Goal: Transaction & Acquisition: Book appointment/travel/reservation

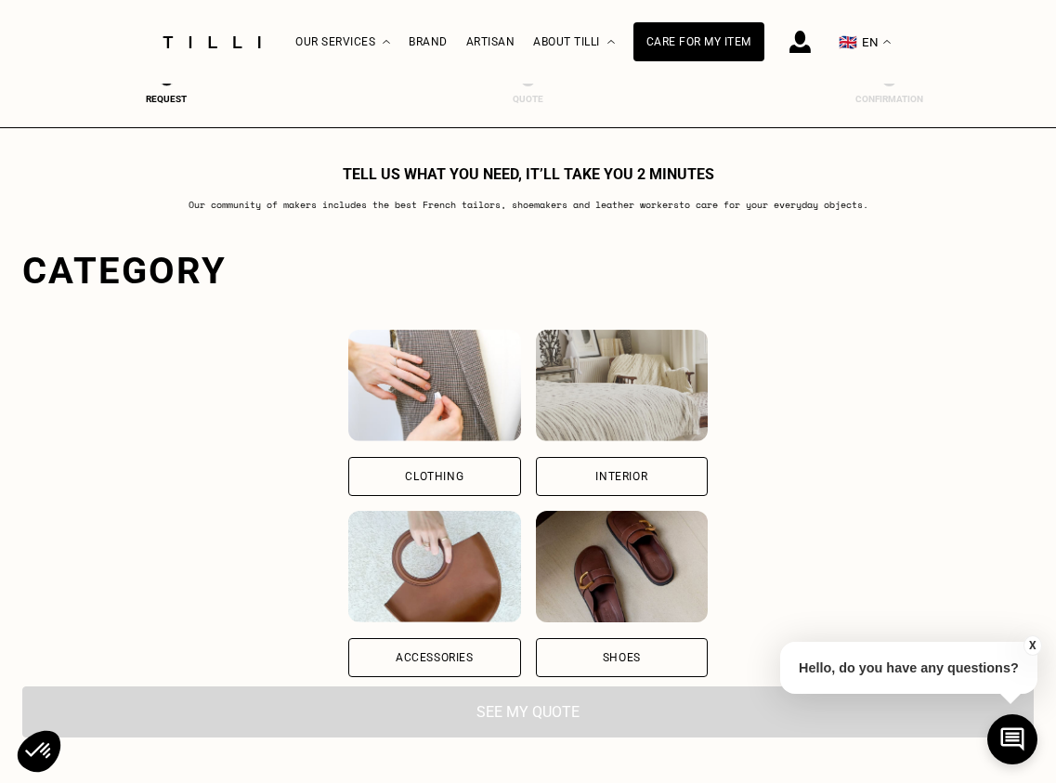
click at [469, 465] on div "Clothing" at bounding box center [434, 476] width 172 height 39
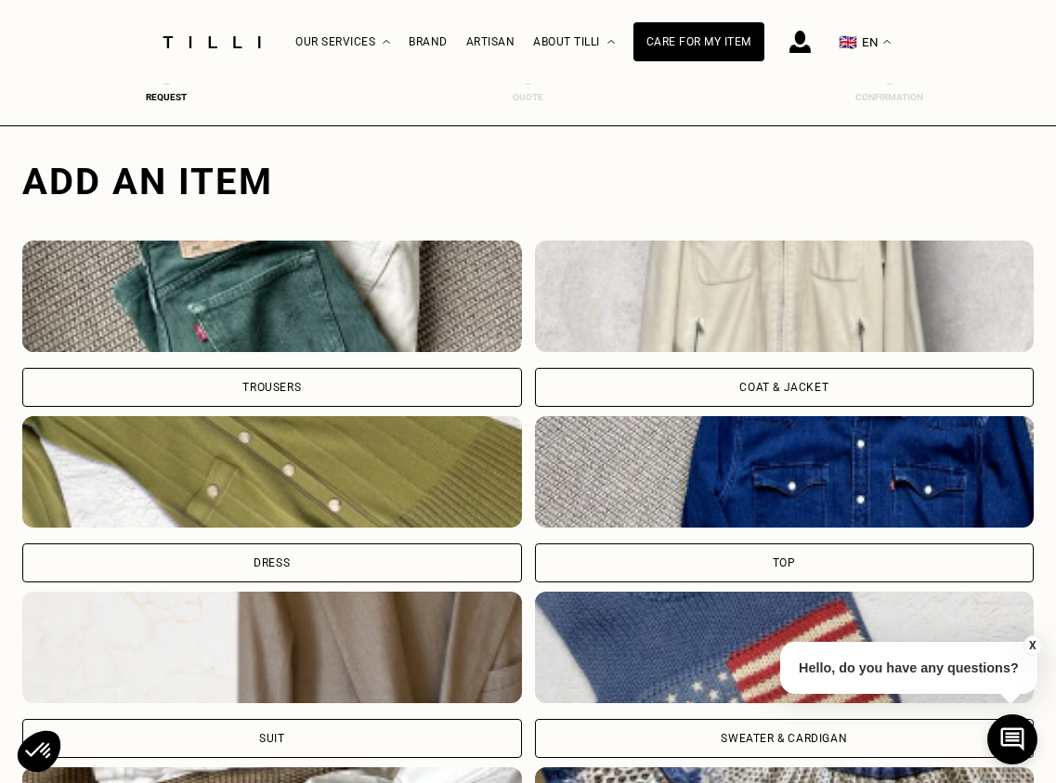
scroll to position [555, 0]
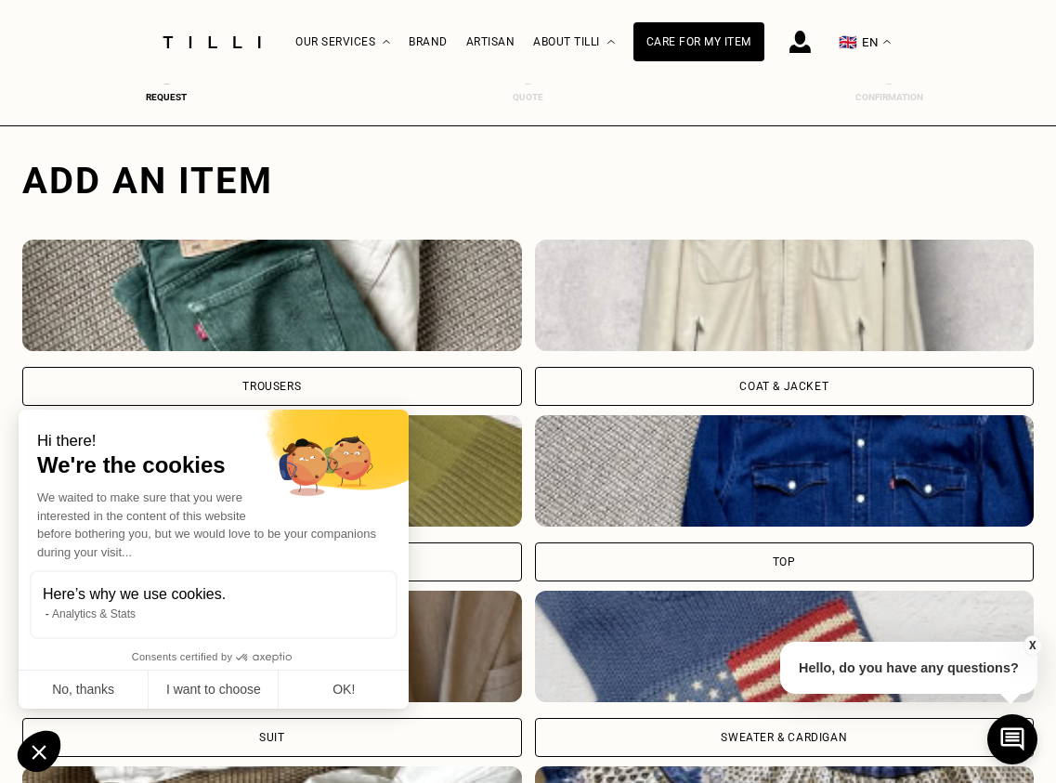
click at [370, 379] on div "Trousers" at bounding box center [272, 386] width 500 height 39
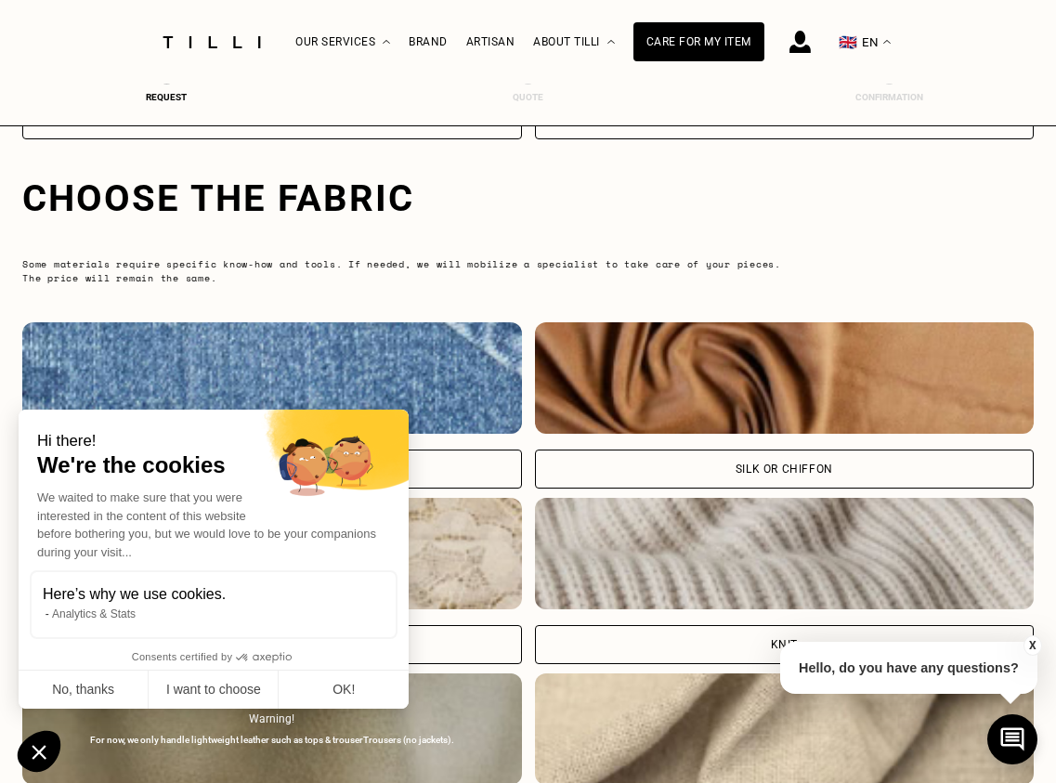
scroll to position [1717, 0]
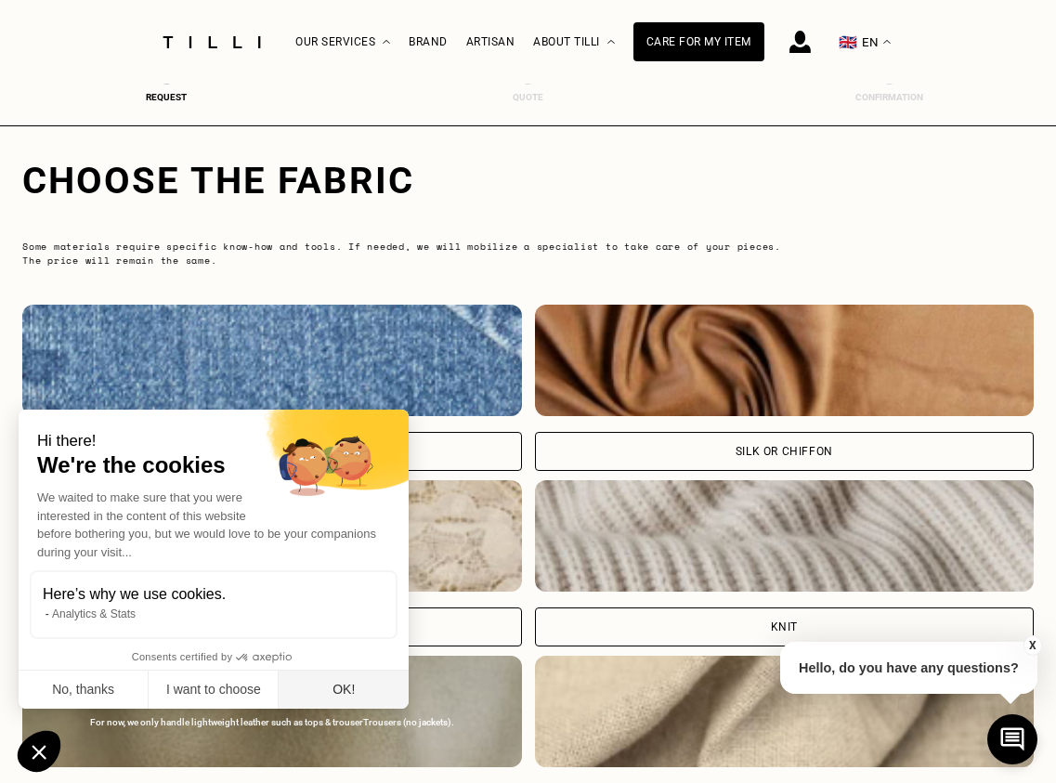
click at [338, 680] on button "OK!" at bounding box center [344, 690] width 130 height 39
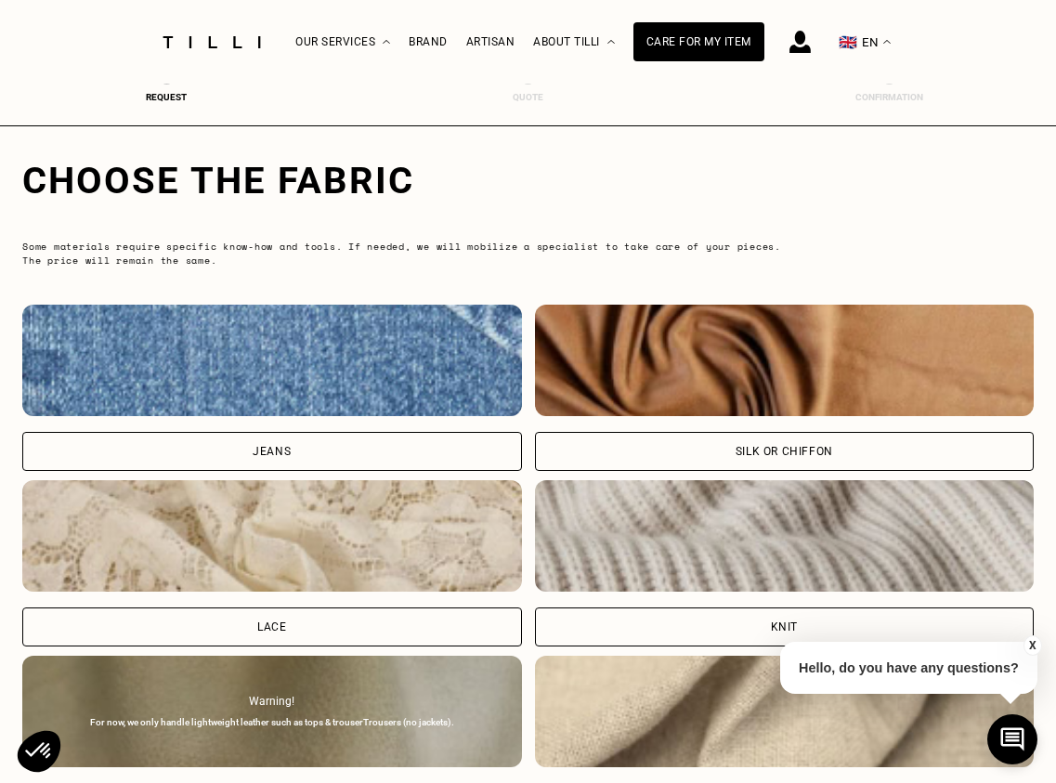
click at [331, 445] on div "Jeans" at bounding box center [272, 451] width 500 height 39
select select "FR"
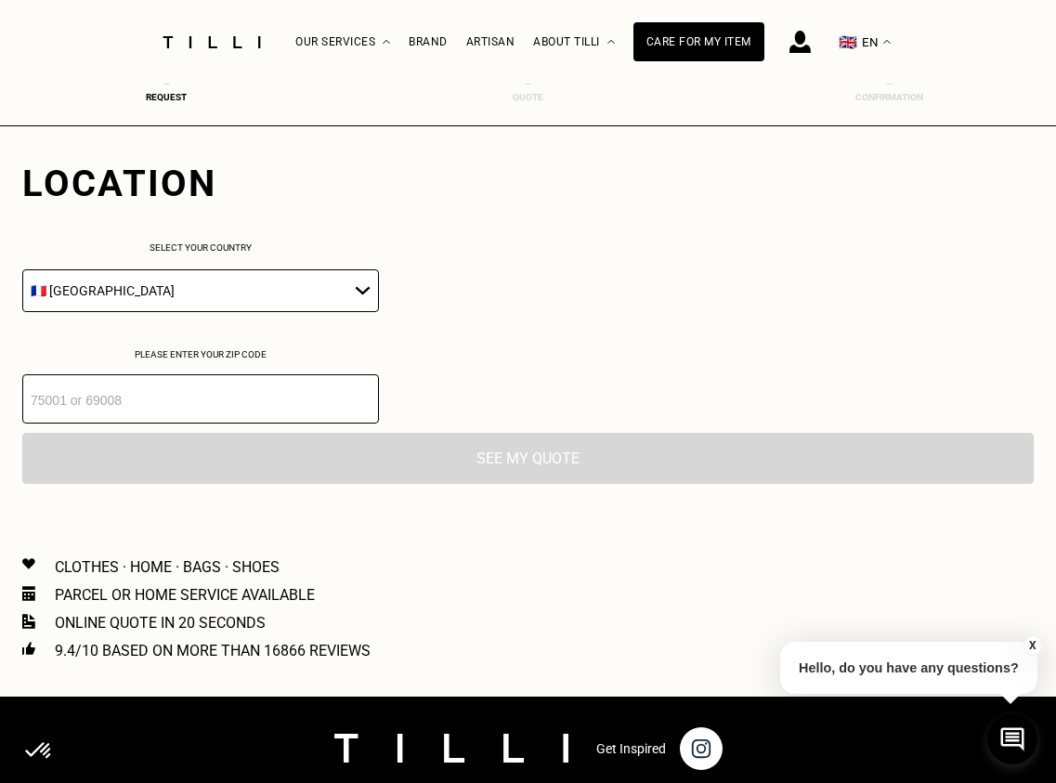
scroll to position [2592, 0]
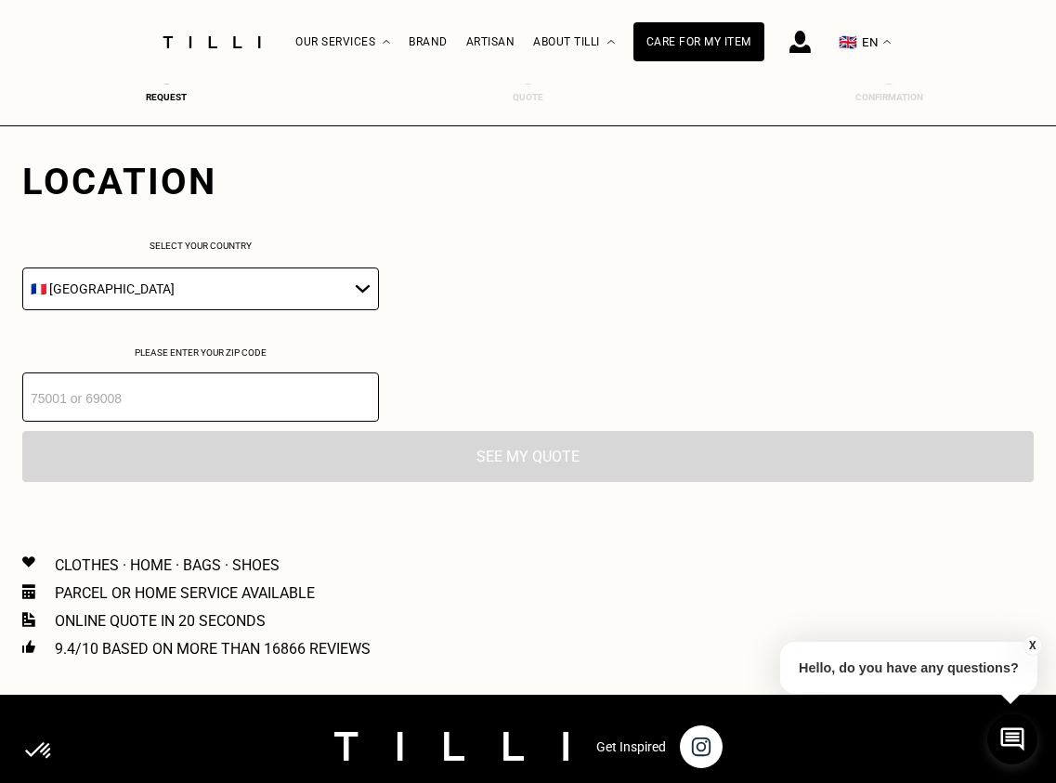
click at [286, 395] on input "number" at bounding box center [200, 396] width 357 height 49
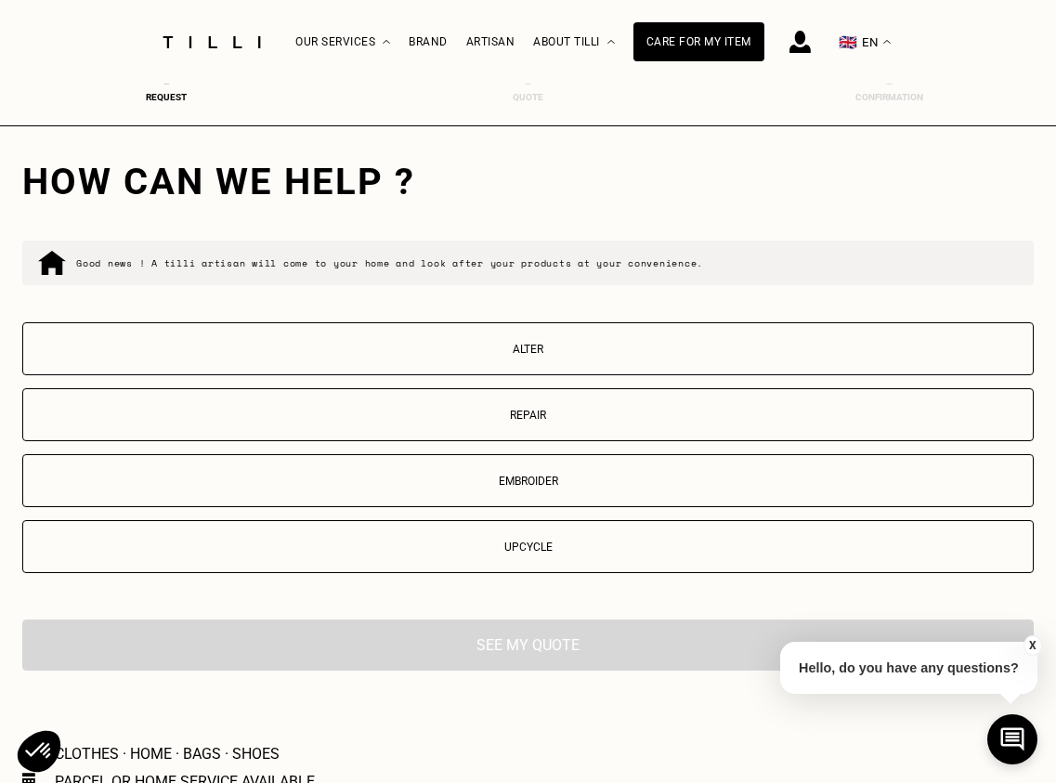
scroll to position [2893, 0]
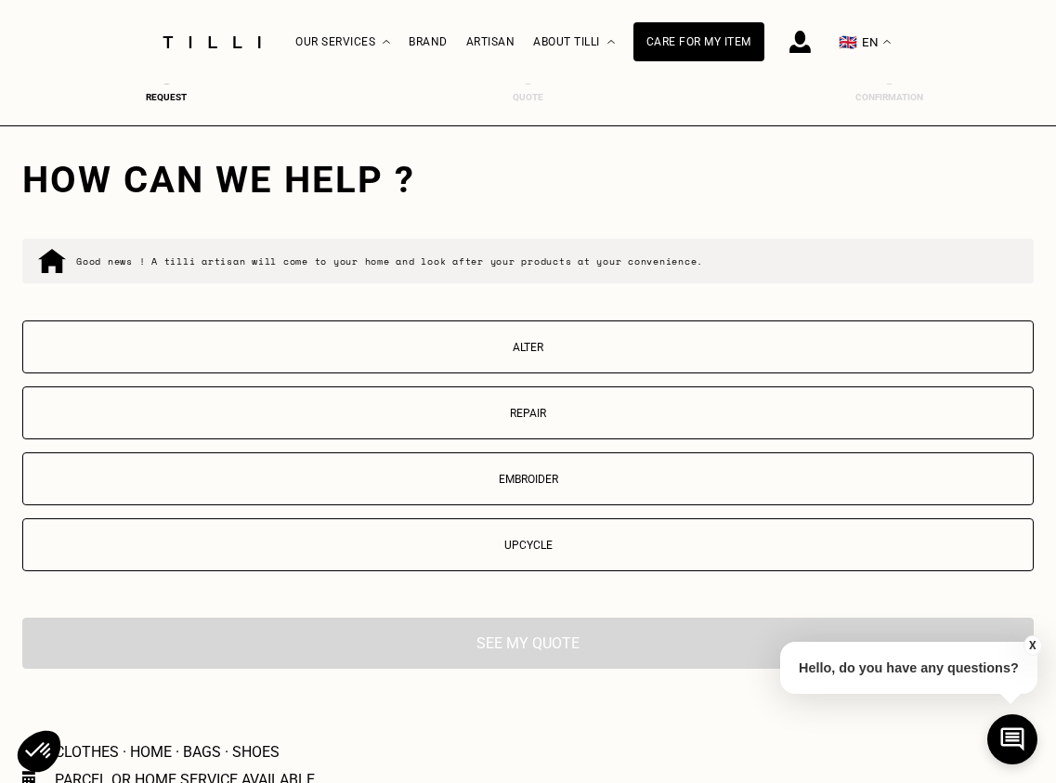
type input "75018"
click at [546, 415] on p "Repair" at bounding box center [528, 413] width 991 height 13
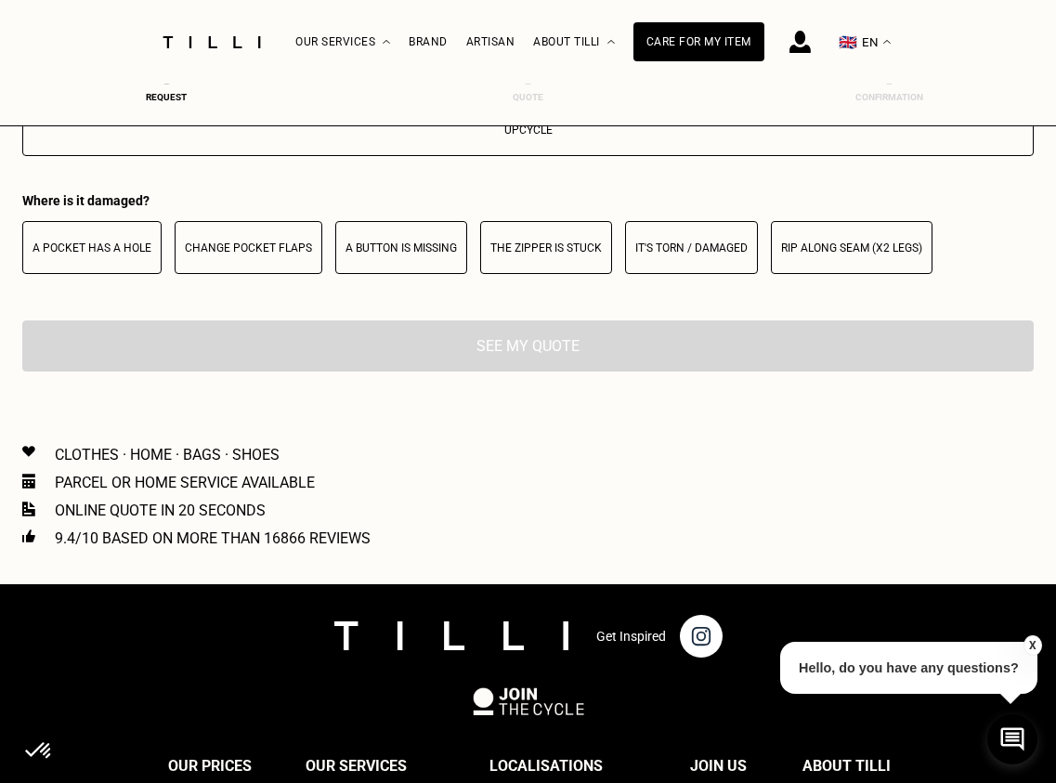
scroll to position [3314, 0]
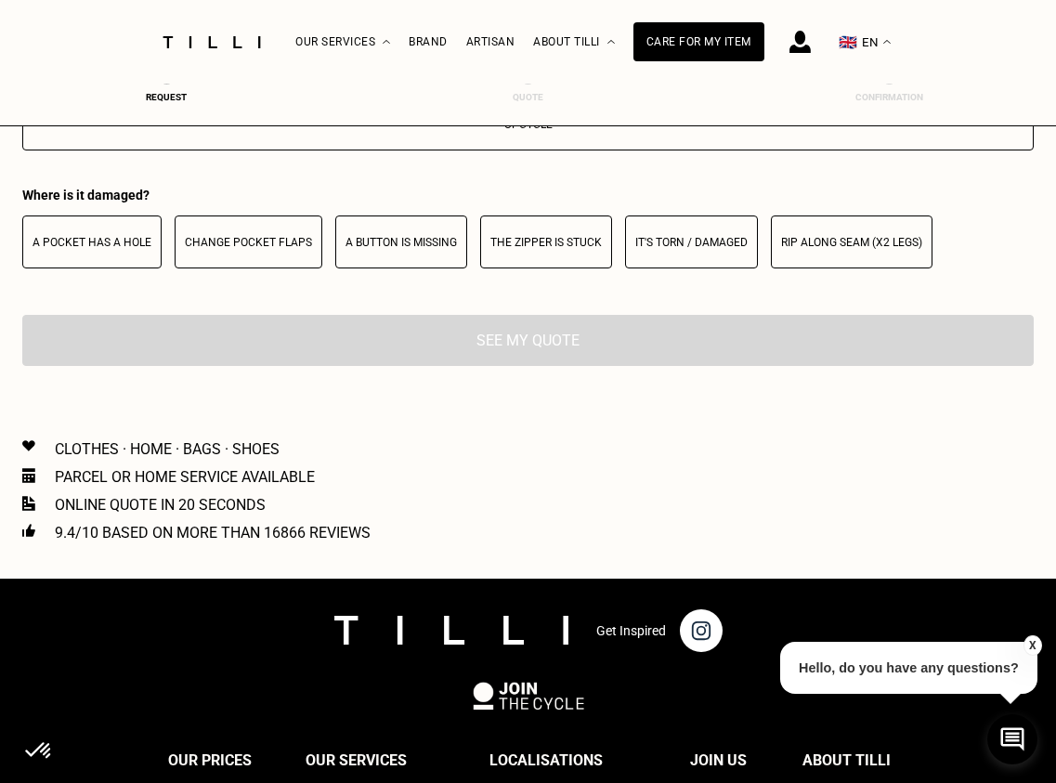
click at [839, 255] on button "Rip along seam (x2 legs)" at bounding box center [852, 241] width 162 height 53
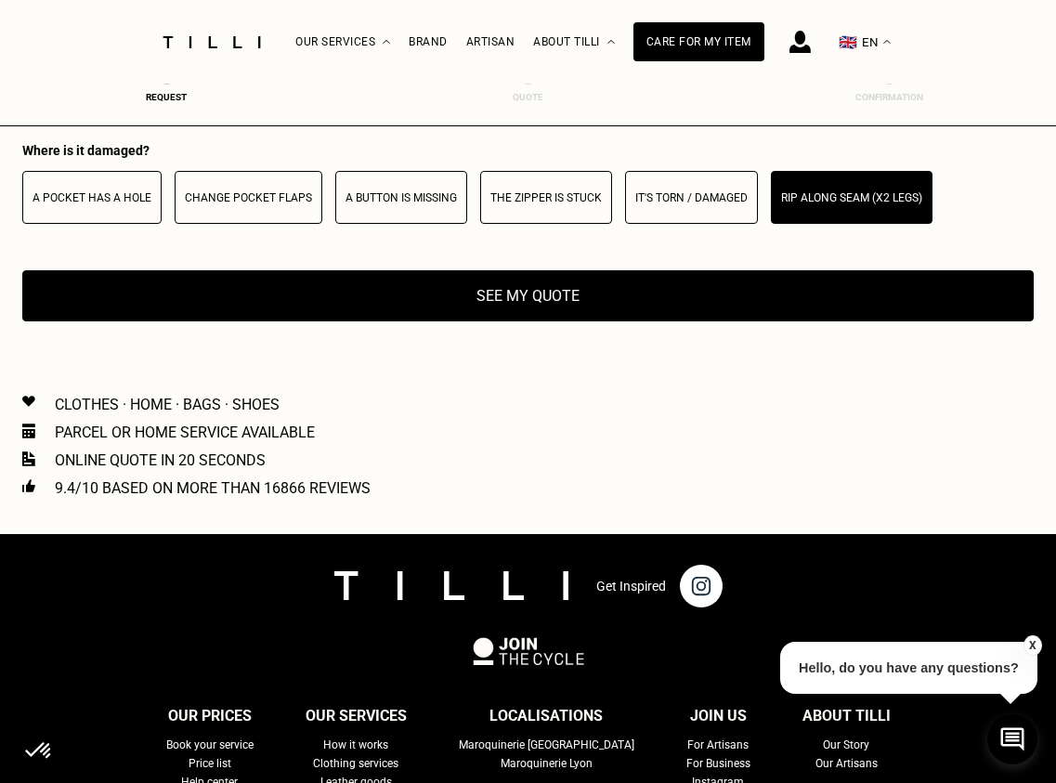
click at [697, 198] on p "It's torn / damaged" at bounding box center [691, 197] width 112 height 13
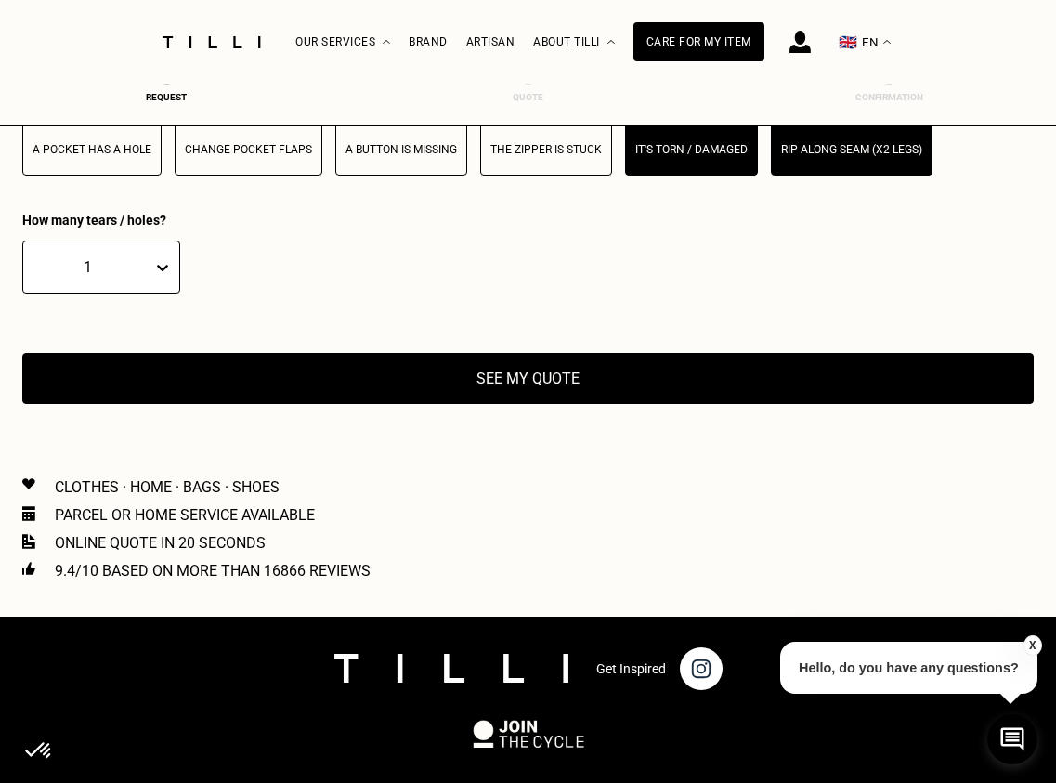
scroll to position [3406, 0]
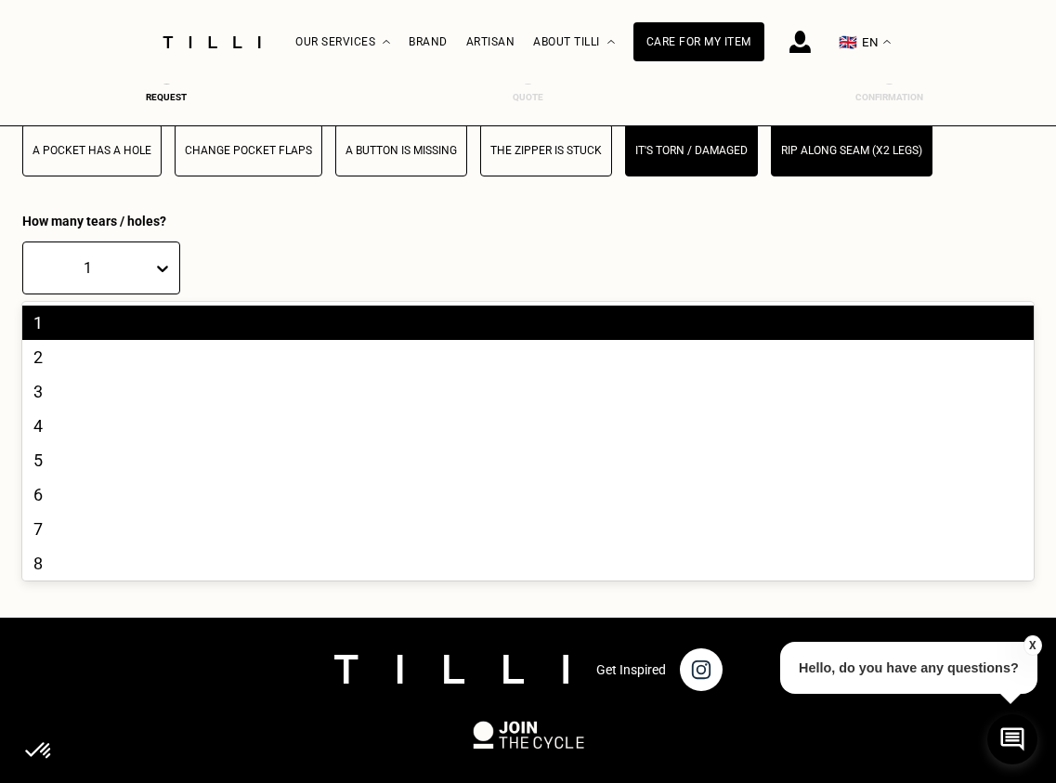
click at [167, 268] on icon at bounding box center [162, 269] width 11 height 7
click at [104, 417] on div "4" at bounding box center [528, 426] width 1012 height 34
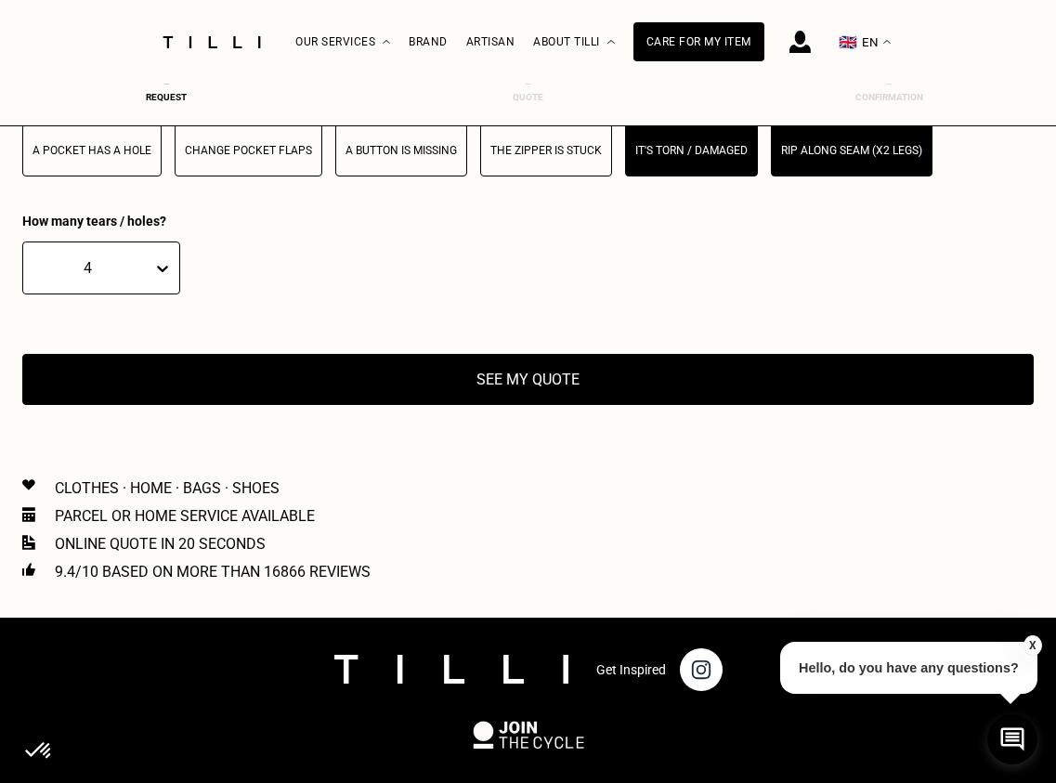
click at [485, 398] on button "See my quote" at bounding box center [528, 379] width 1012 height 51
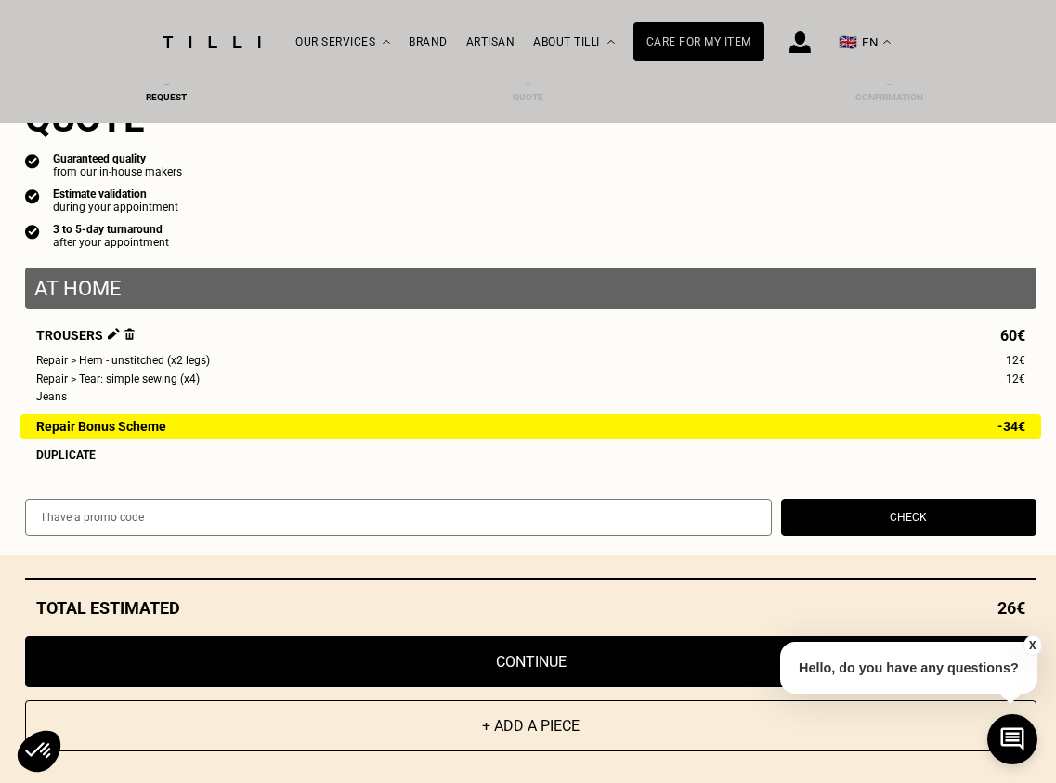
scroll to position [3415, 0]
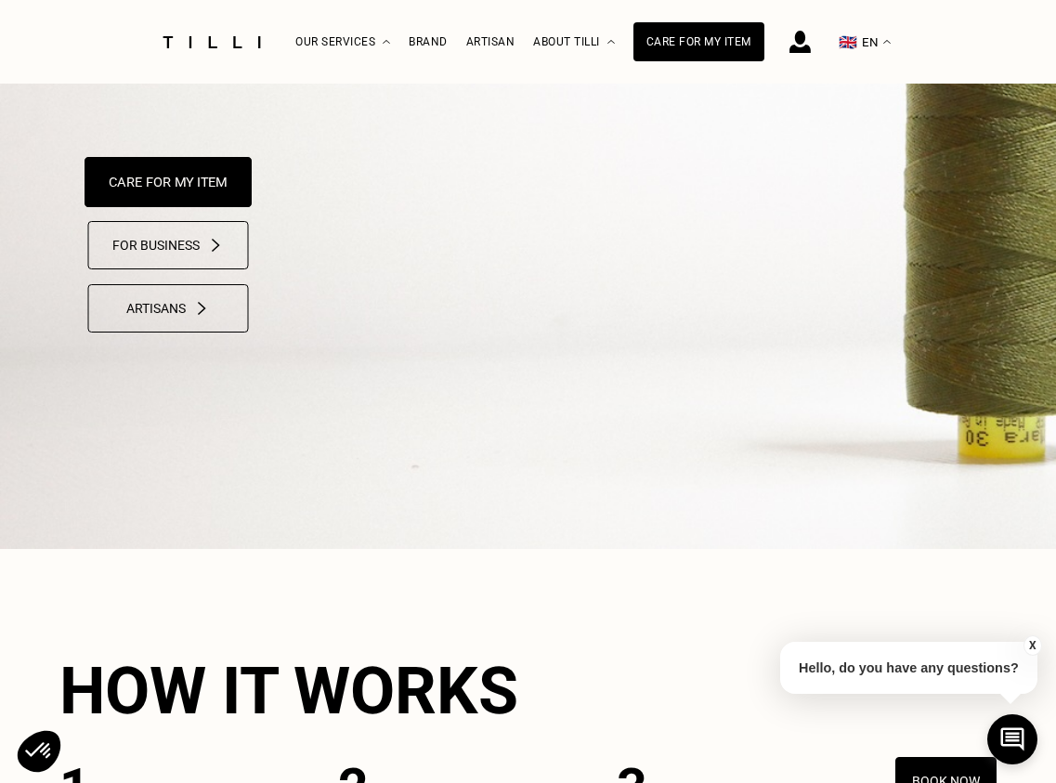
scroll to position [250, 0]
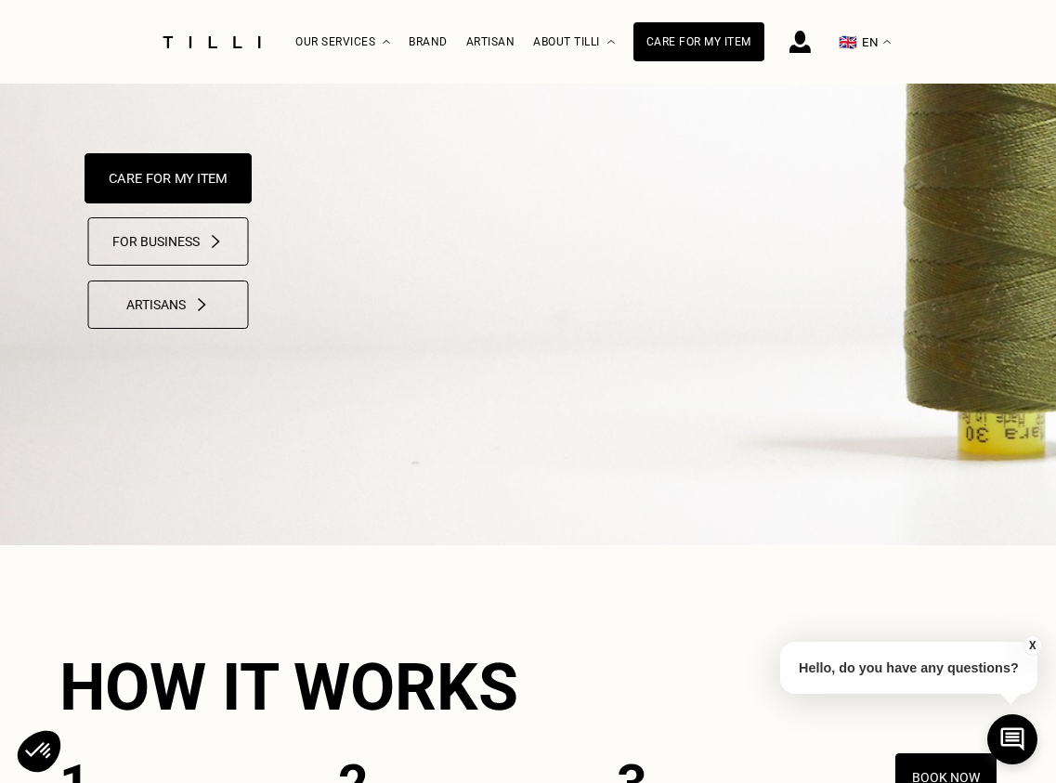
click at [178, 178] on button "Care for my item" at bounding box center [168, 178] width 167 height 50
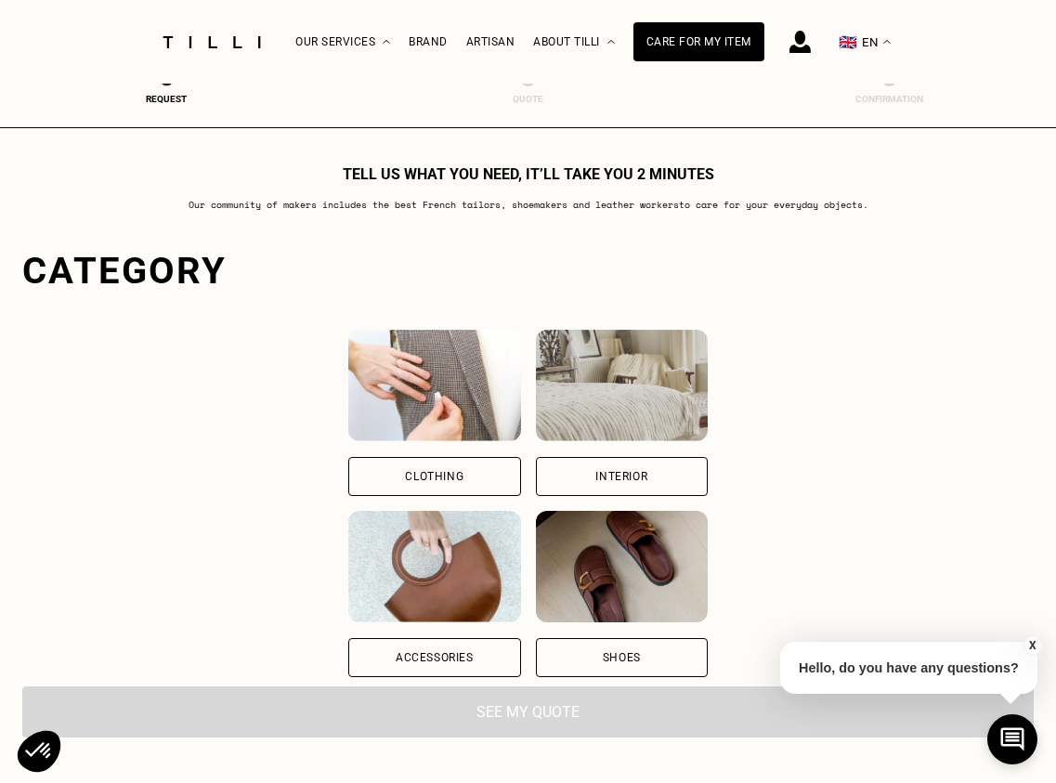
click at [454, 488] on div "Clothing" at bounding box center [434, 476] width 172 height 39
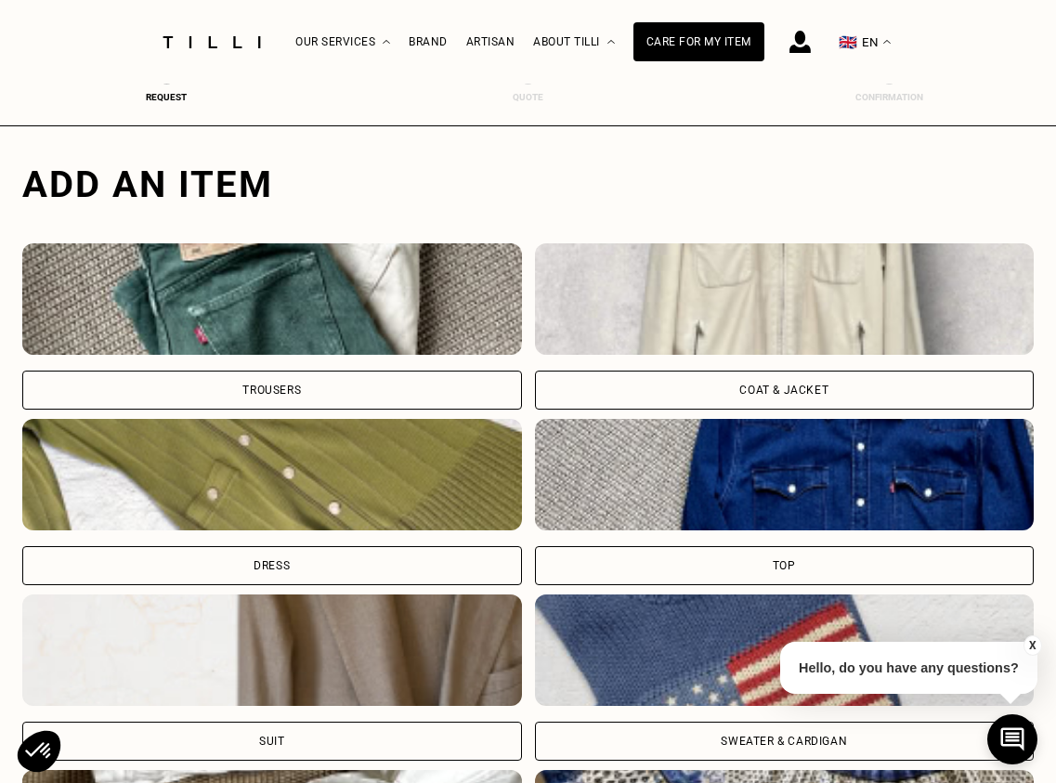
scroll to position [555, 0]
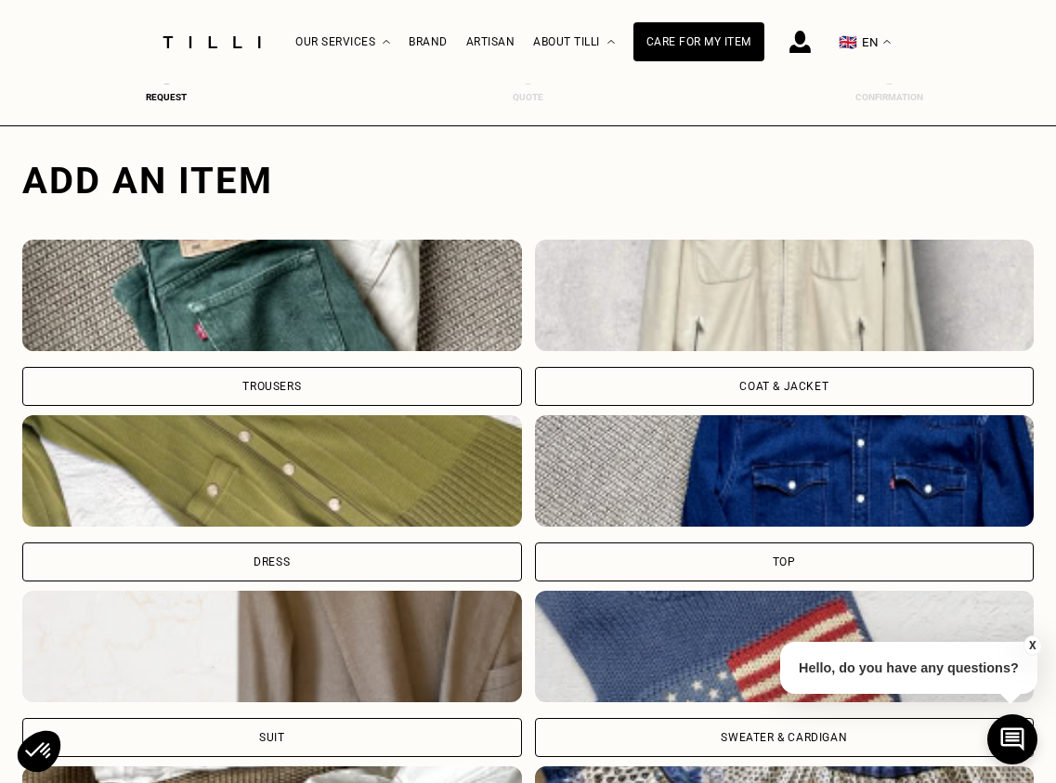
click at [402, 390] on div "Trousers" at bounding box center [272, 386] width 500 height 39
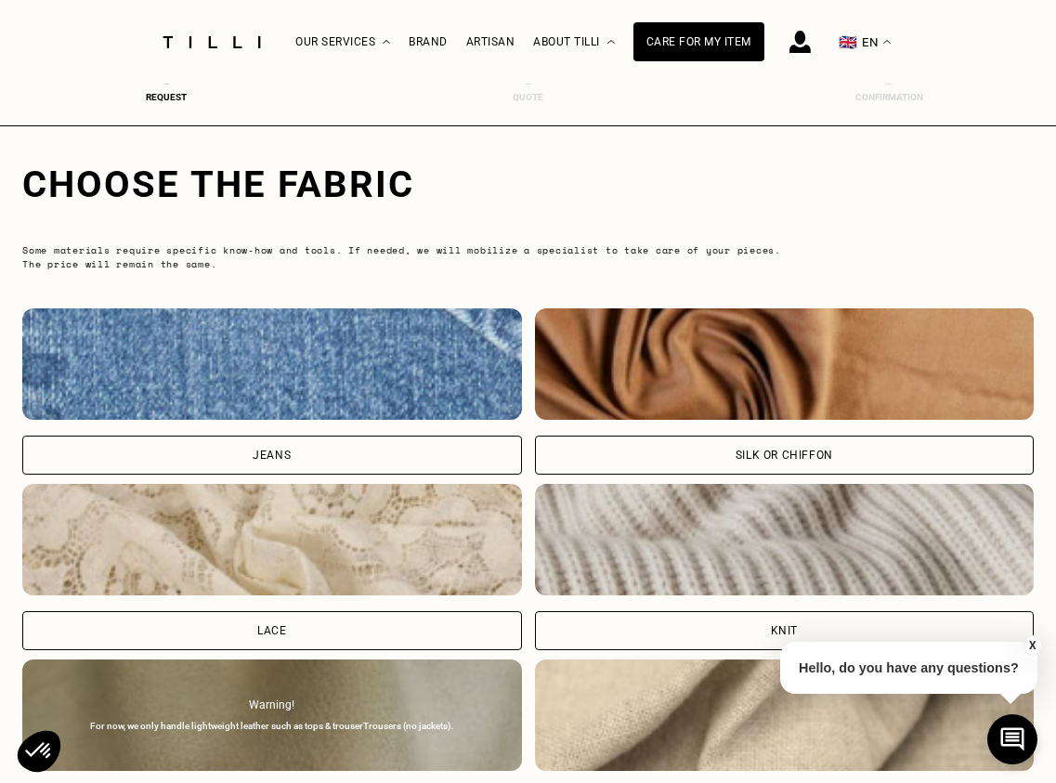
scroll to position [1717, 0]
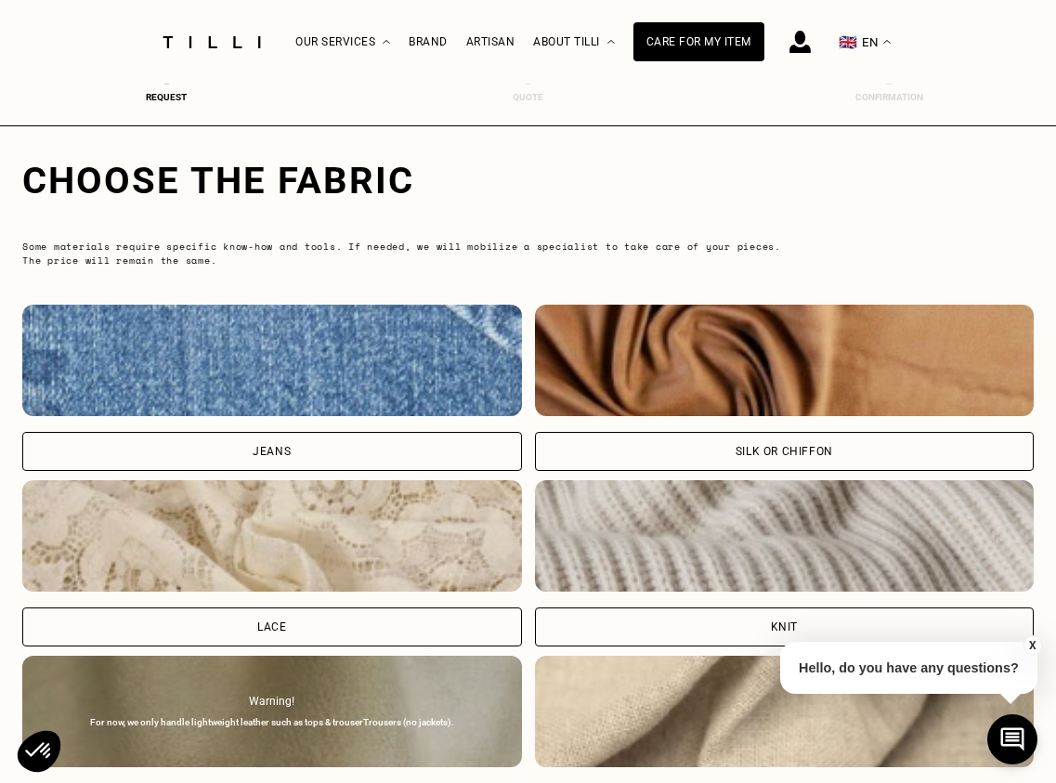
click at [390, 432] on div "Jeans" at bounding box center [272, 451] width 500 height 39
select select "FR"
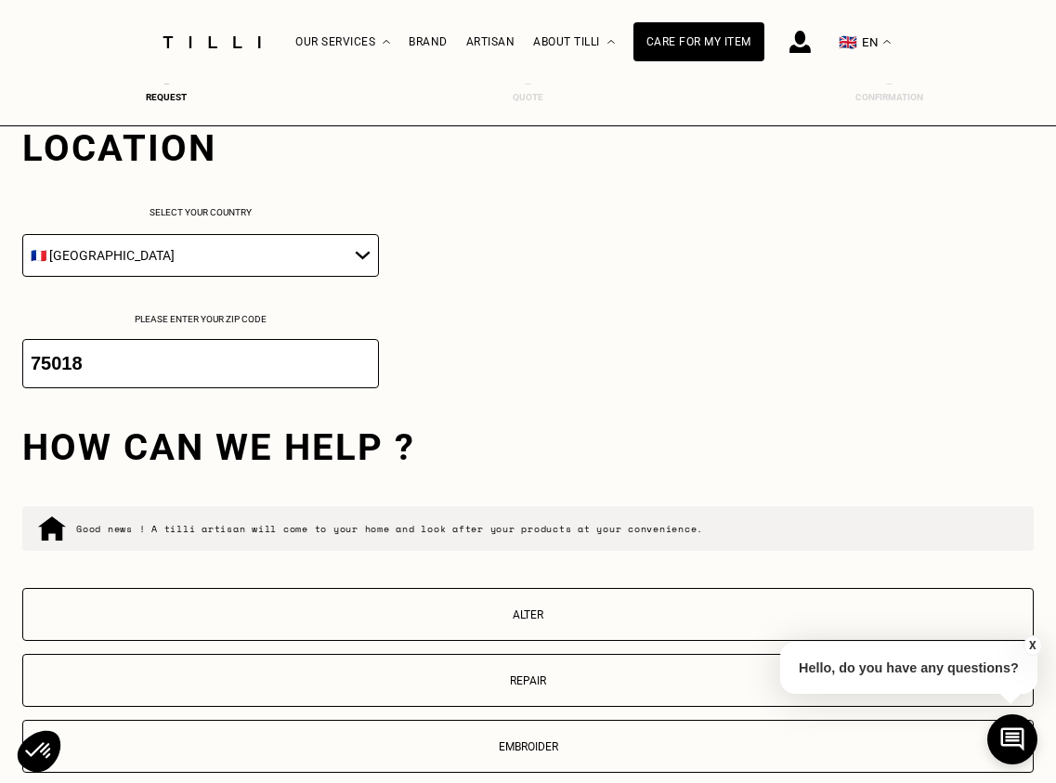
scroll to position [2631, 0]
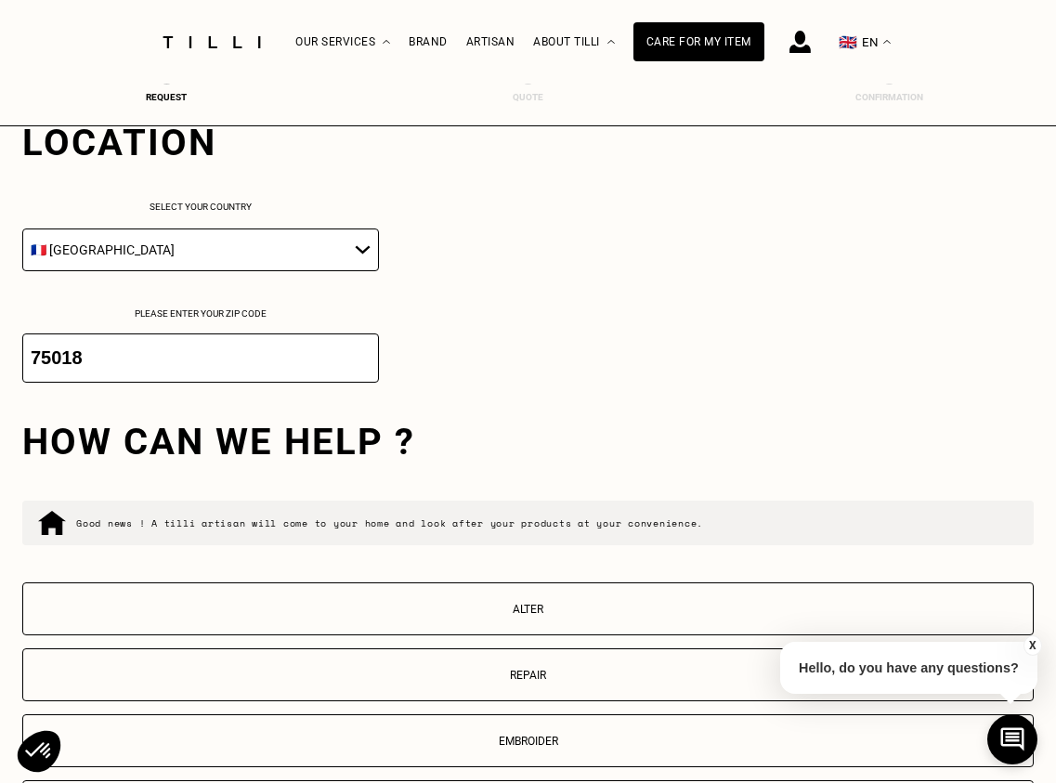
click at [326, 365] on input "75018" at bounding box center [200, 357] width 357 height 49
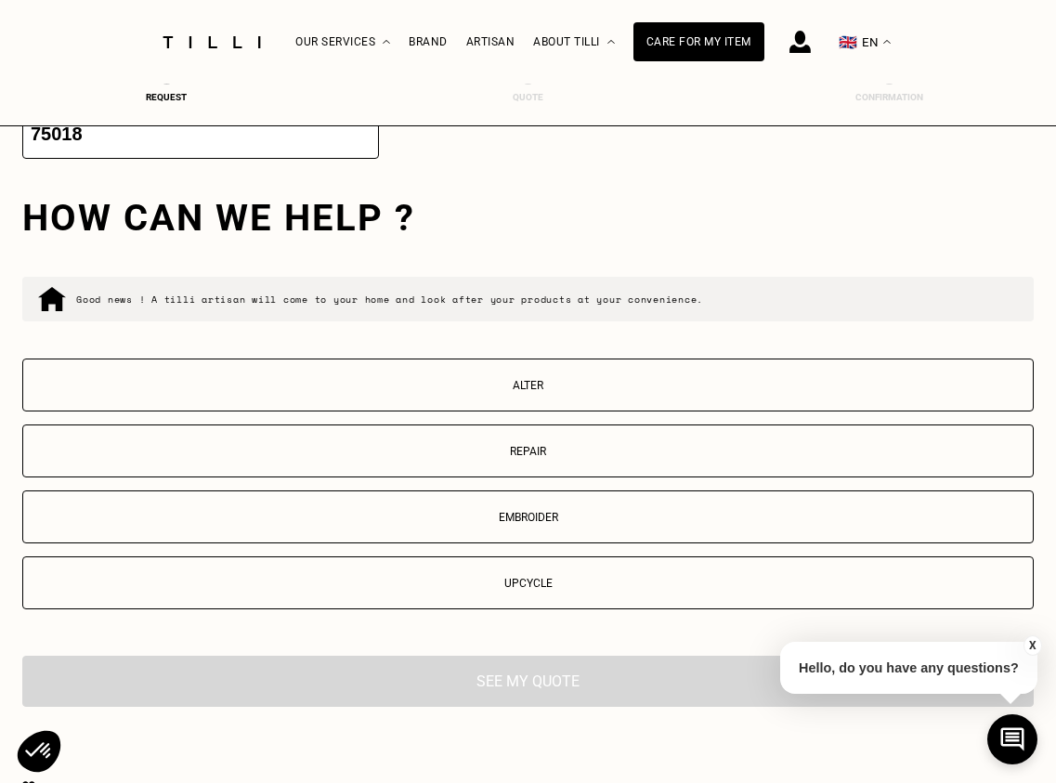
scroll to position [2868, 0]
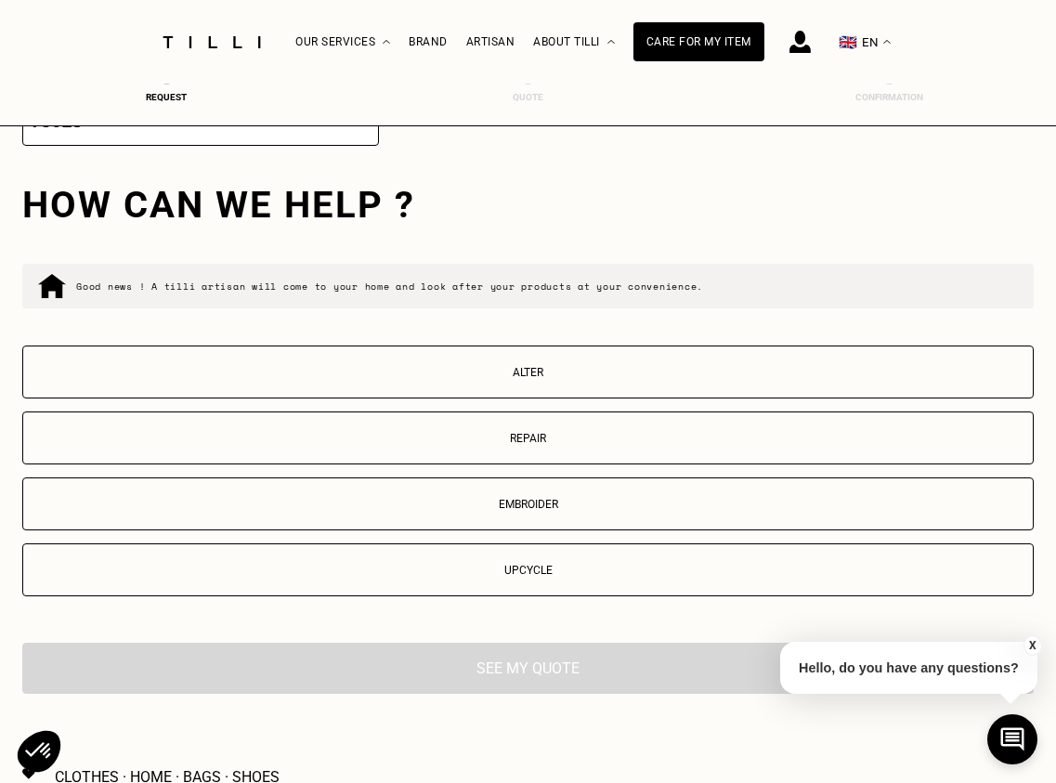
click at [520, 435] on p "Repair" at bounding box center [528, 438] width 991 height 13
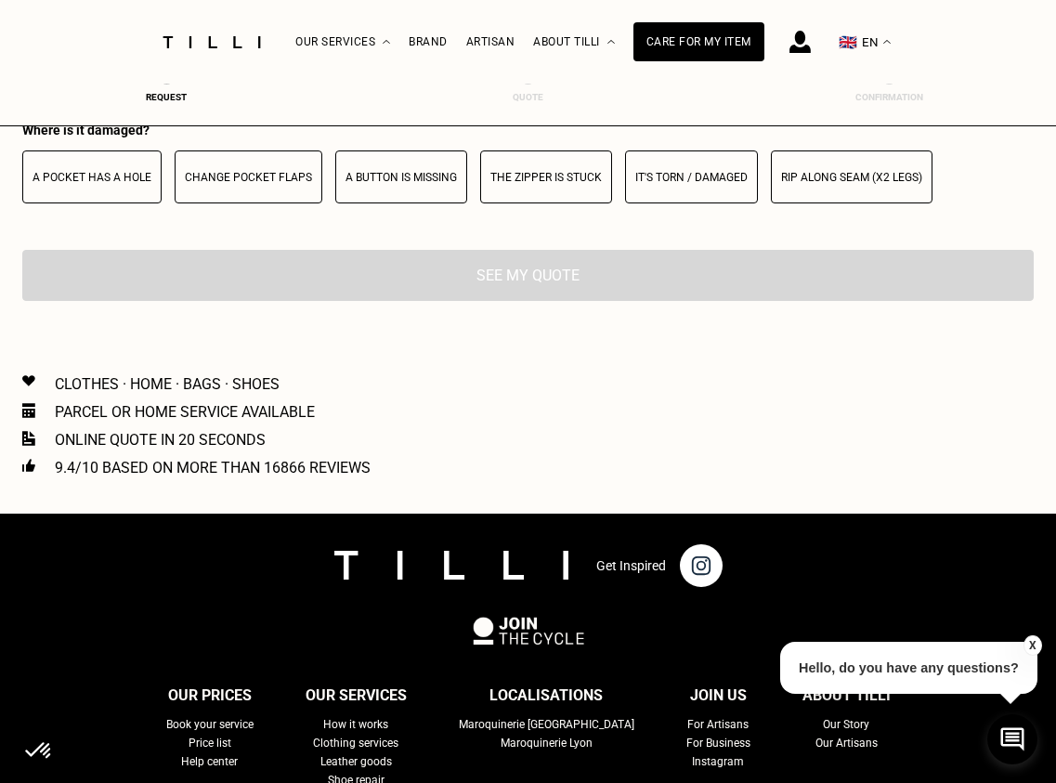
scroll to position [3381, 0]
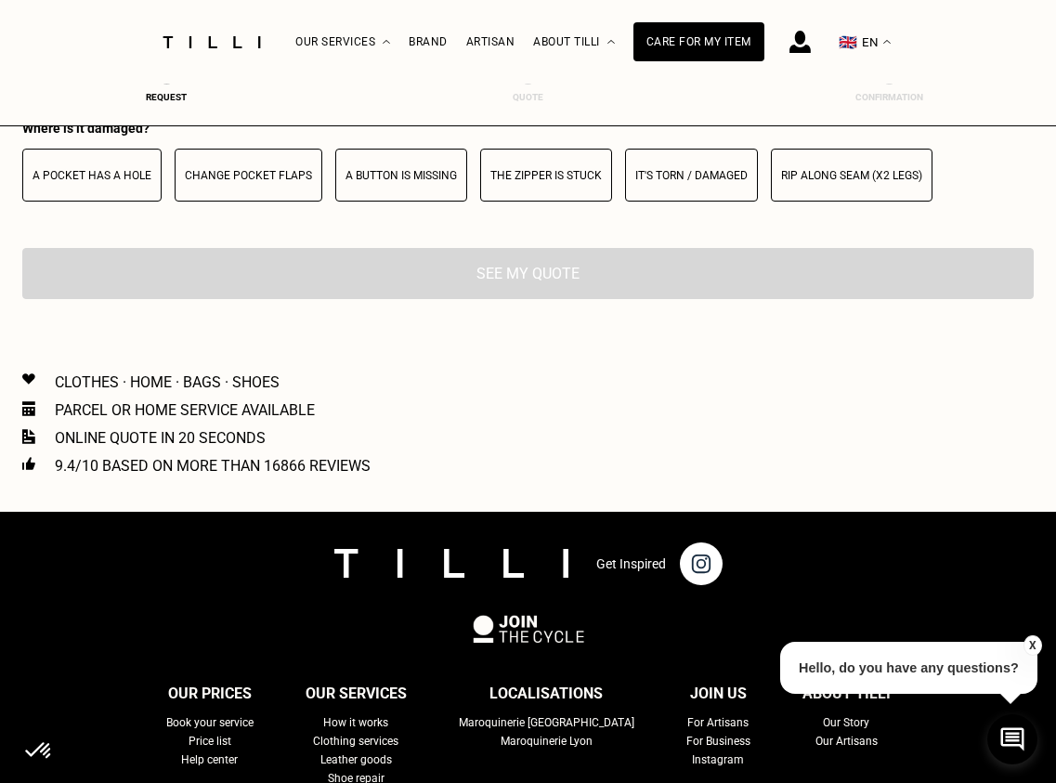
click at [666, 180] on p "It's torn / damaged" at bounding box center [691, 175] width 112 height 13
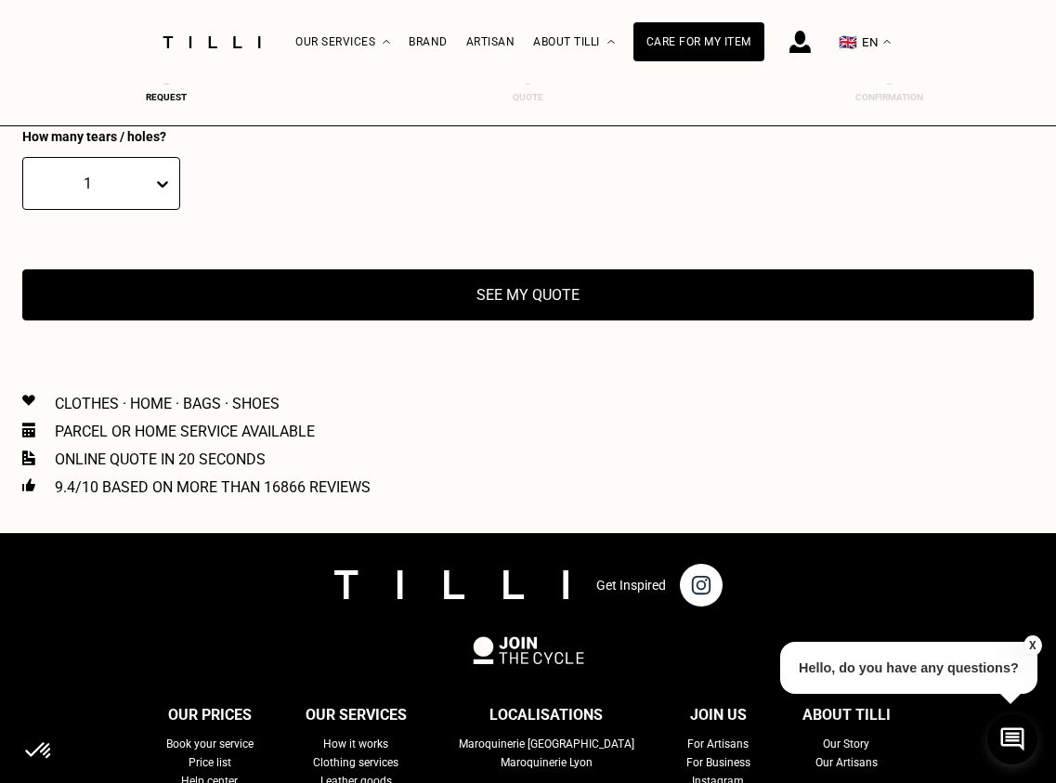
scroll to position [3500, 0]
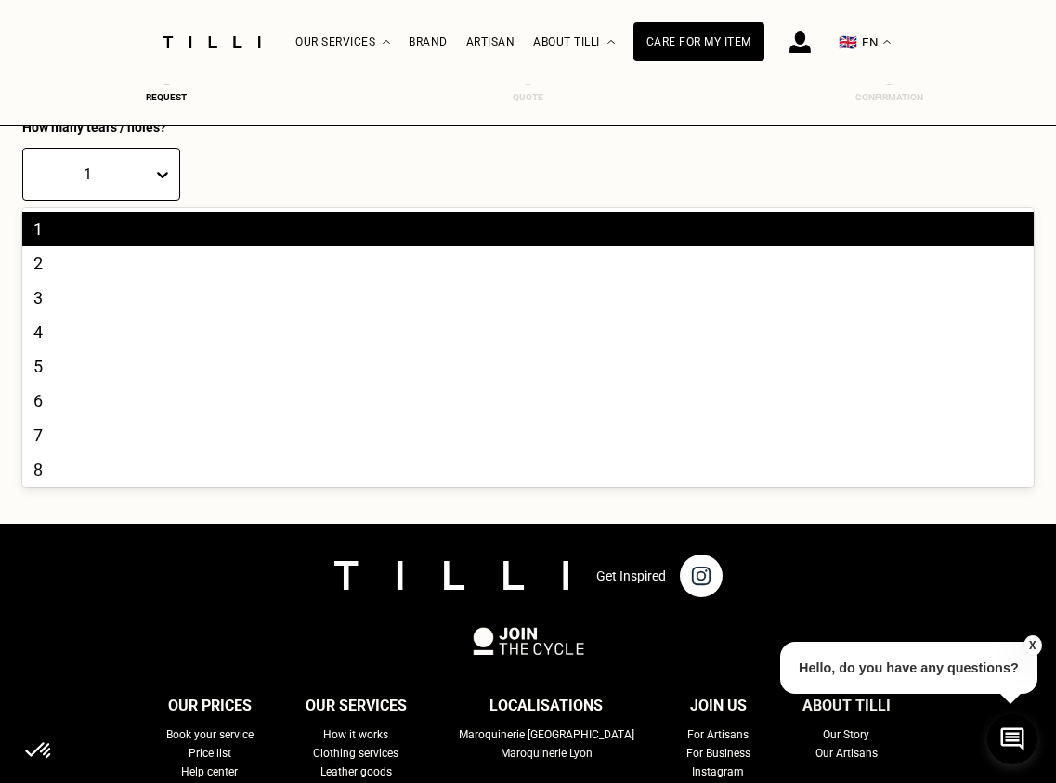
click at [138, 183] on div "1" at bounding box center [88, 174] width 111 height 18
click at [125, 333] on div "4" at bounding box center [528, 332] width 1012 height 34
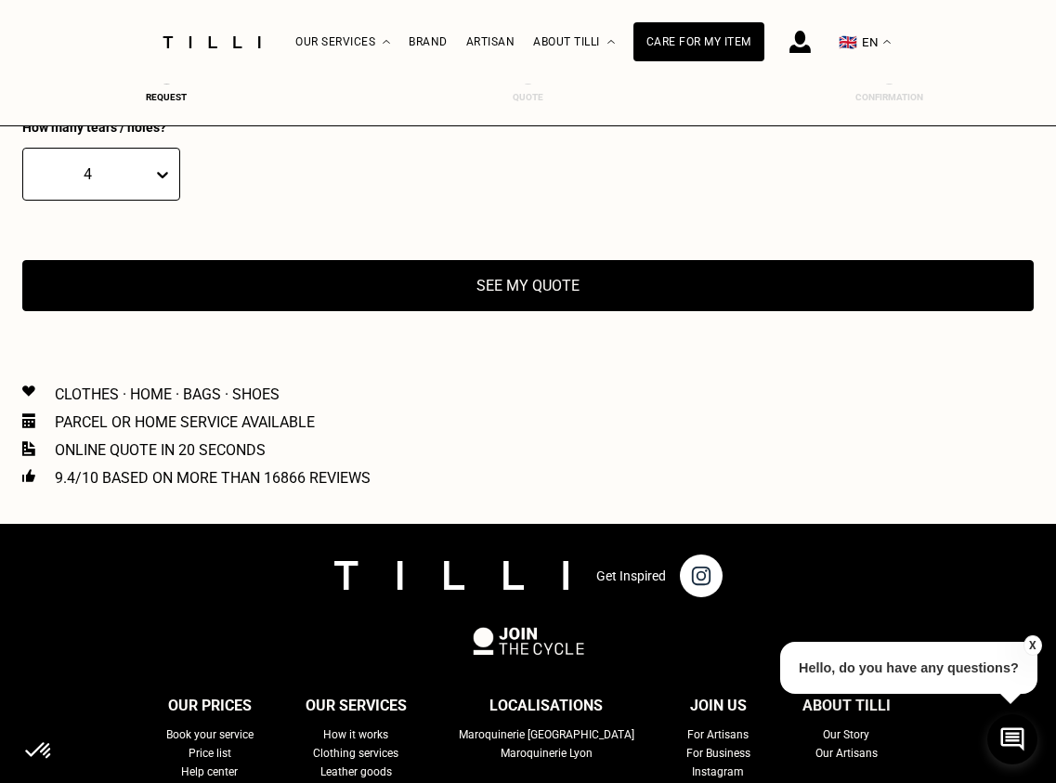
click at [531, 296] on button "See my quote" at bounding box center [528, 285] width 1012 height 51
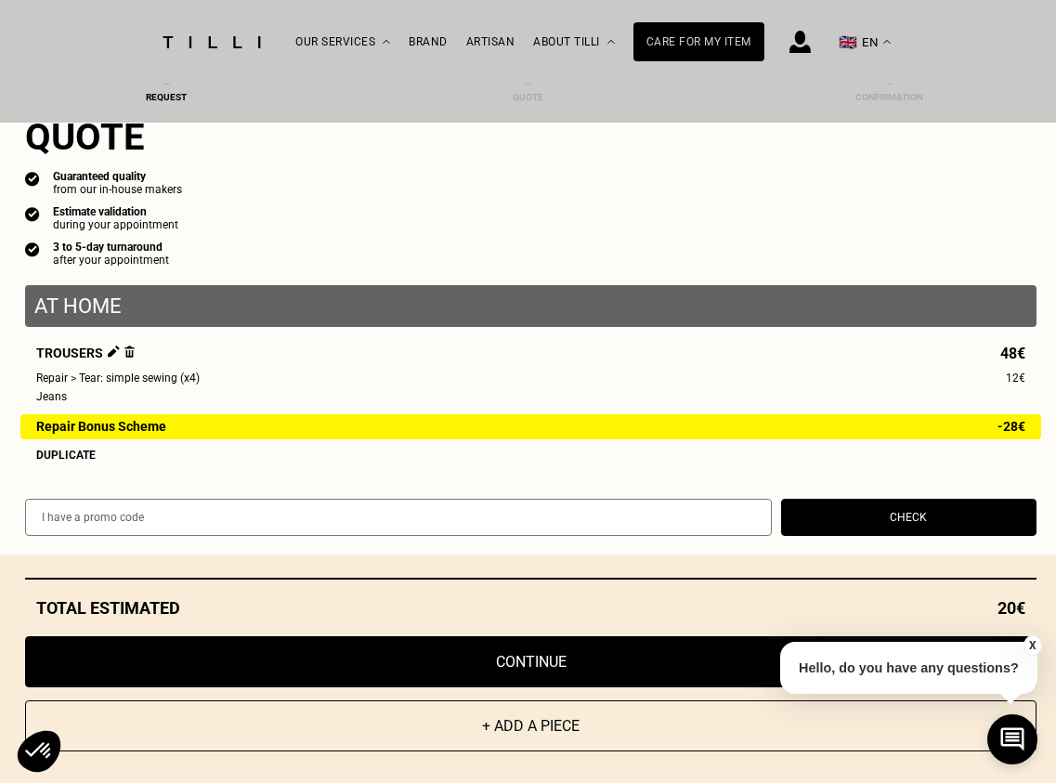
scroll to position [3584, 0]
click at [622, 651] on button "Continue" at bounding box center [531, 661] width 1012 height 51
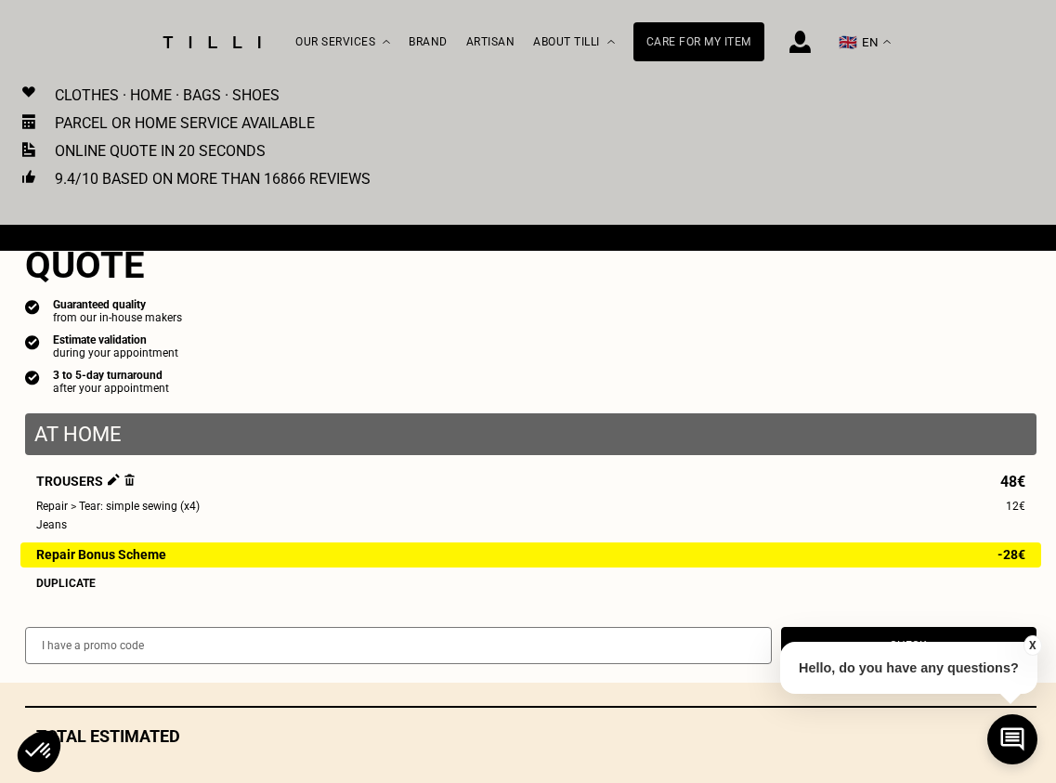
select select "FR"
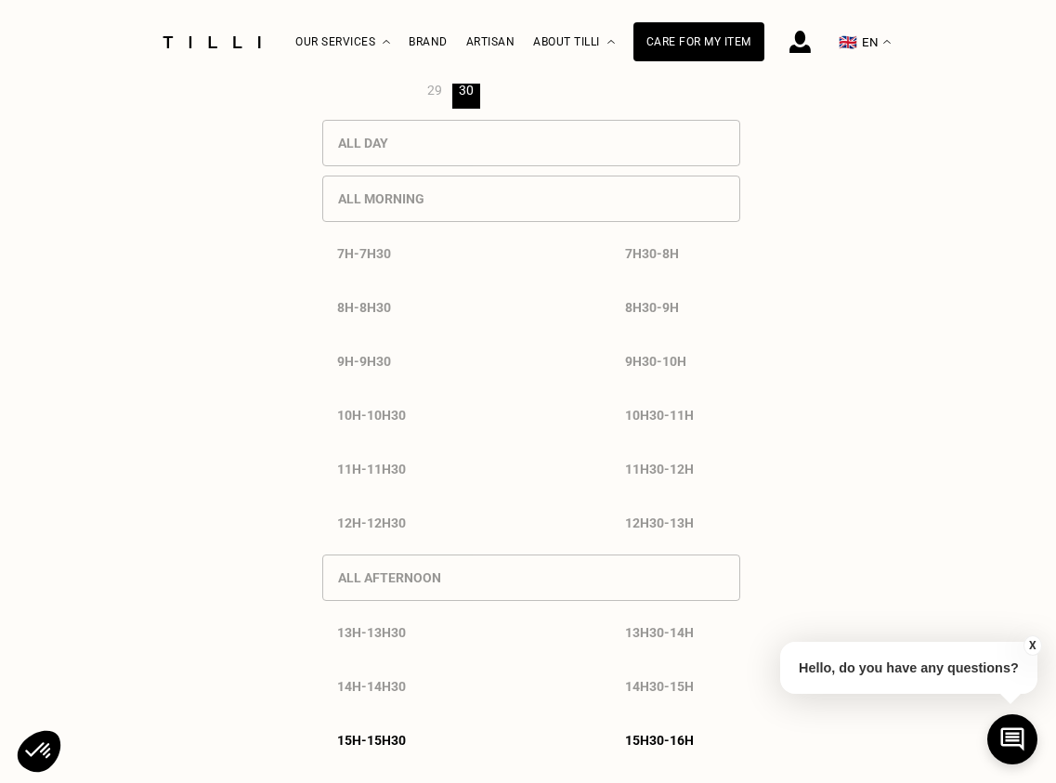
scroll to position [456, 0]
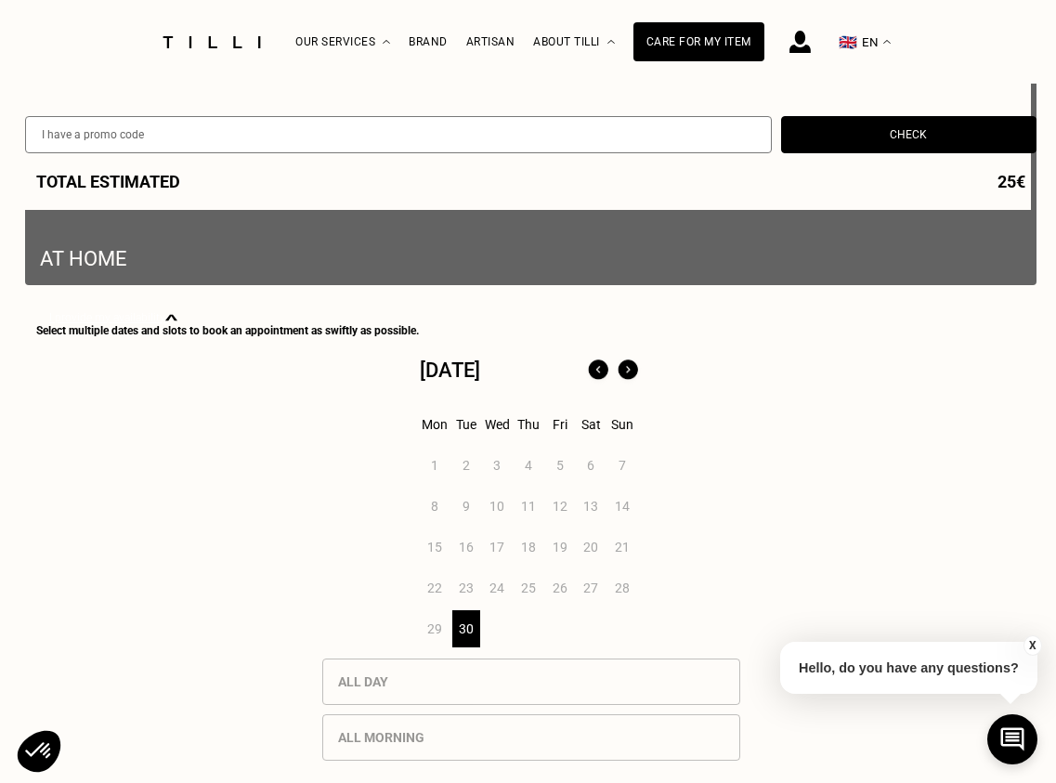
click at [627, 367] on img at bounding box center [628, 371] width 30 height 30
click at [494, 467] on div "1" at bounding box center [497, 465] width 29 height 37
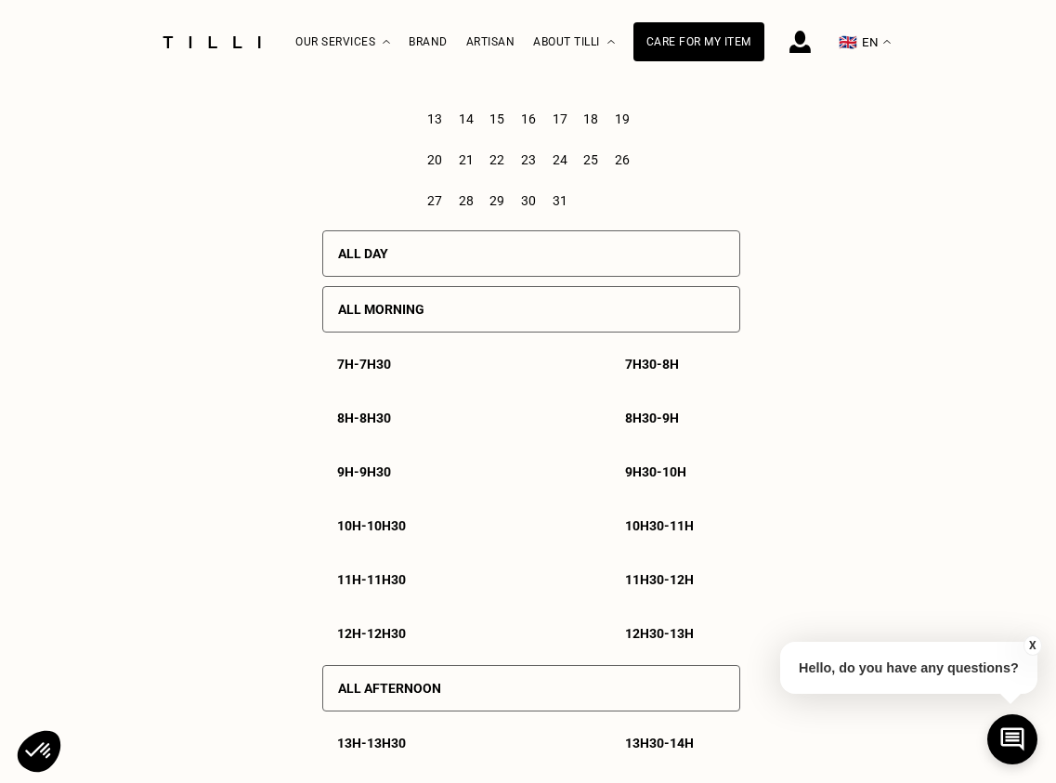
scroll to position [910, 0]
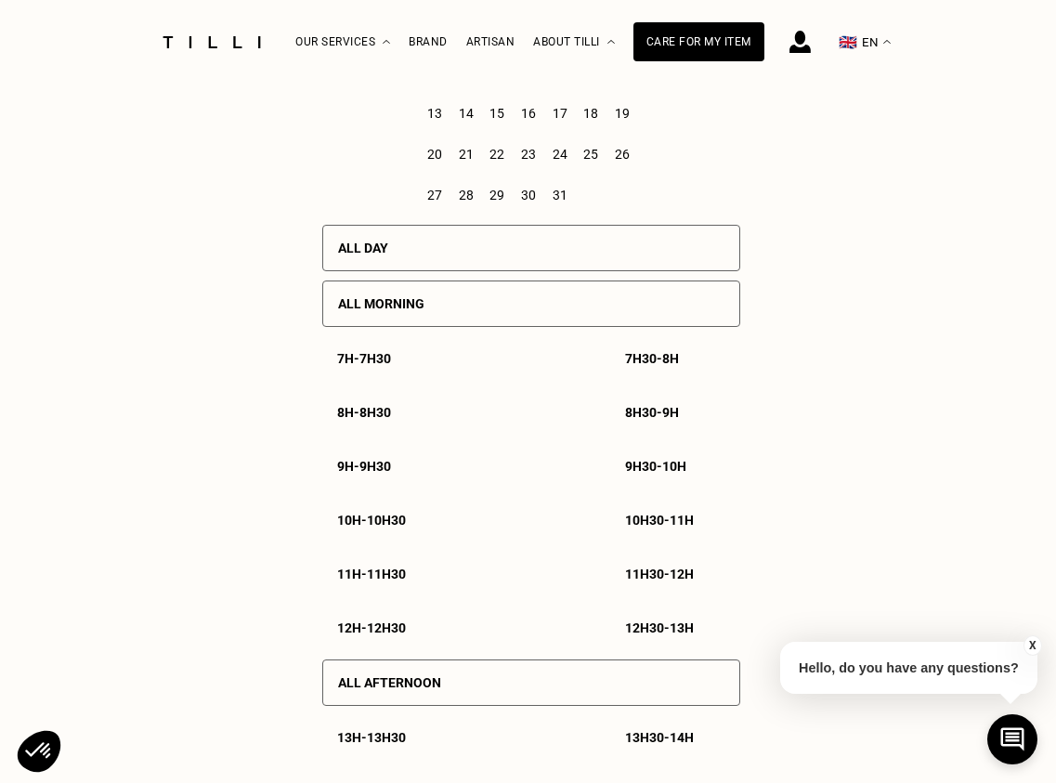
click at [636, 525] on p "10h30 - 11h" at bounding box center [659, 520] width 69 height 15
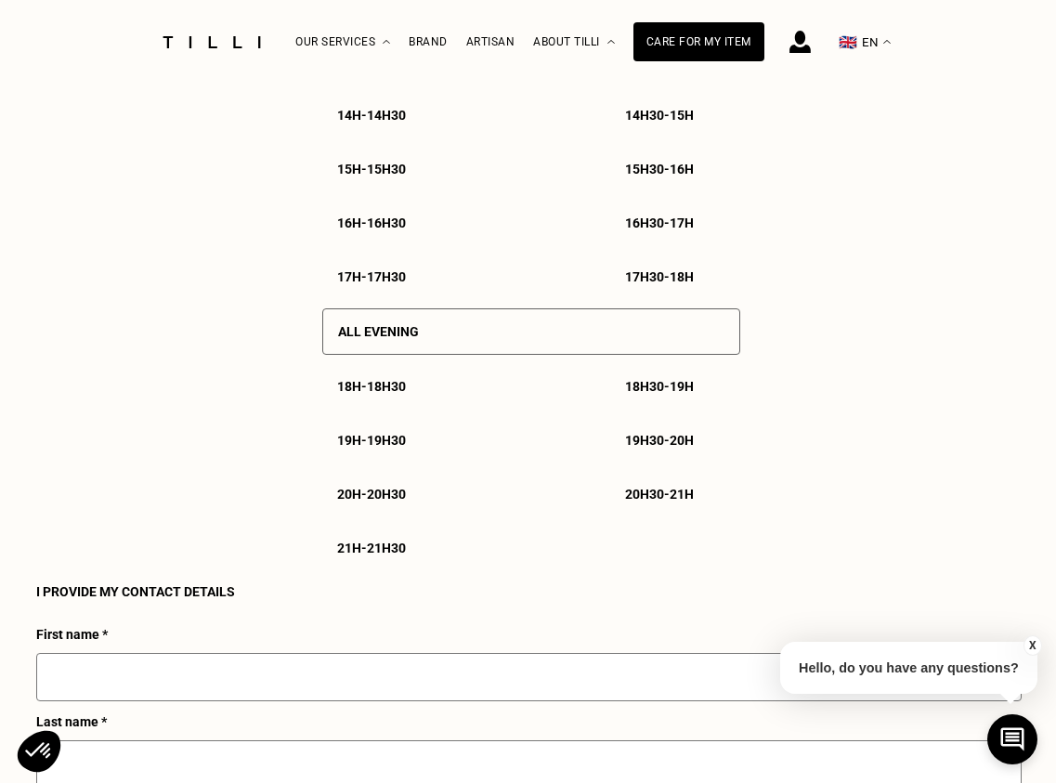
scroll to position [1918, 0]
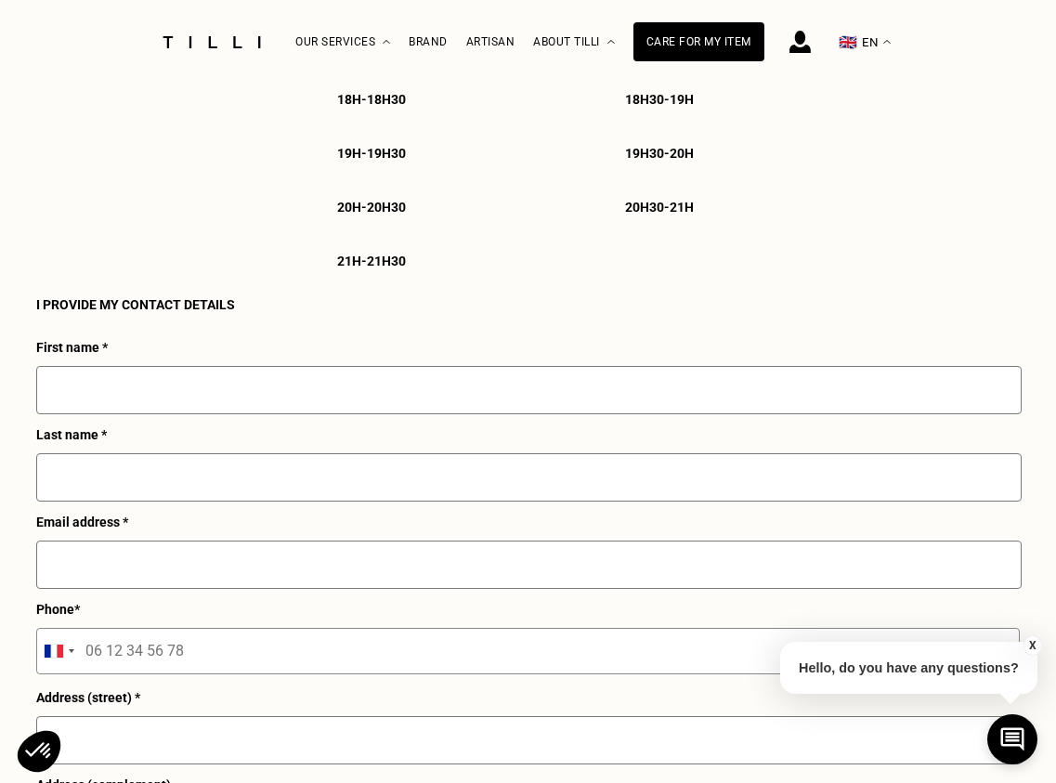
click at [233, 394] on input "text" at bounding box center [529, 390] width 986 height 48
type input "Mila"
click at [170, 490] on input "text" at bounding box center [529, 477] width 986 height 48
type input "[PERSON_NAME]"
click at [175, 576] on input "text" at bounding box center [529, 565] width 986 height 48
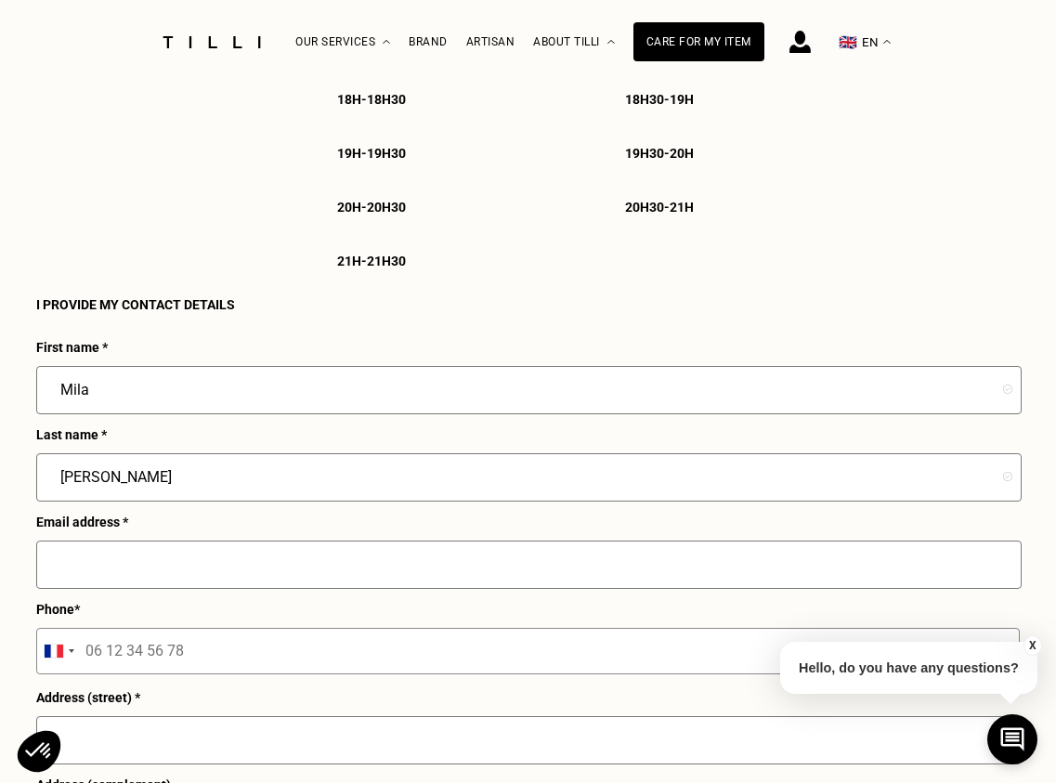
type input "[EMAIL_ADDRESS][DOMAIN_NAME]"
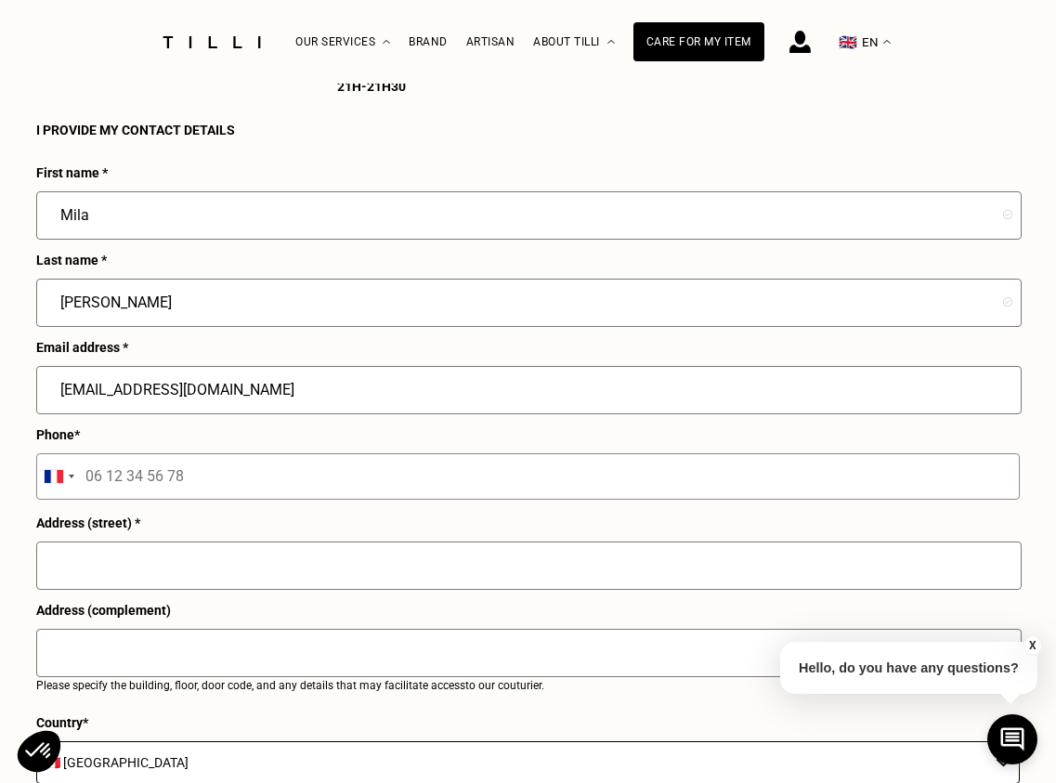
scroll to position [2099, 0]
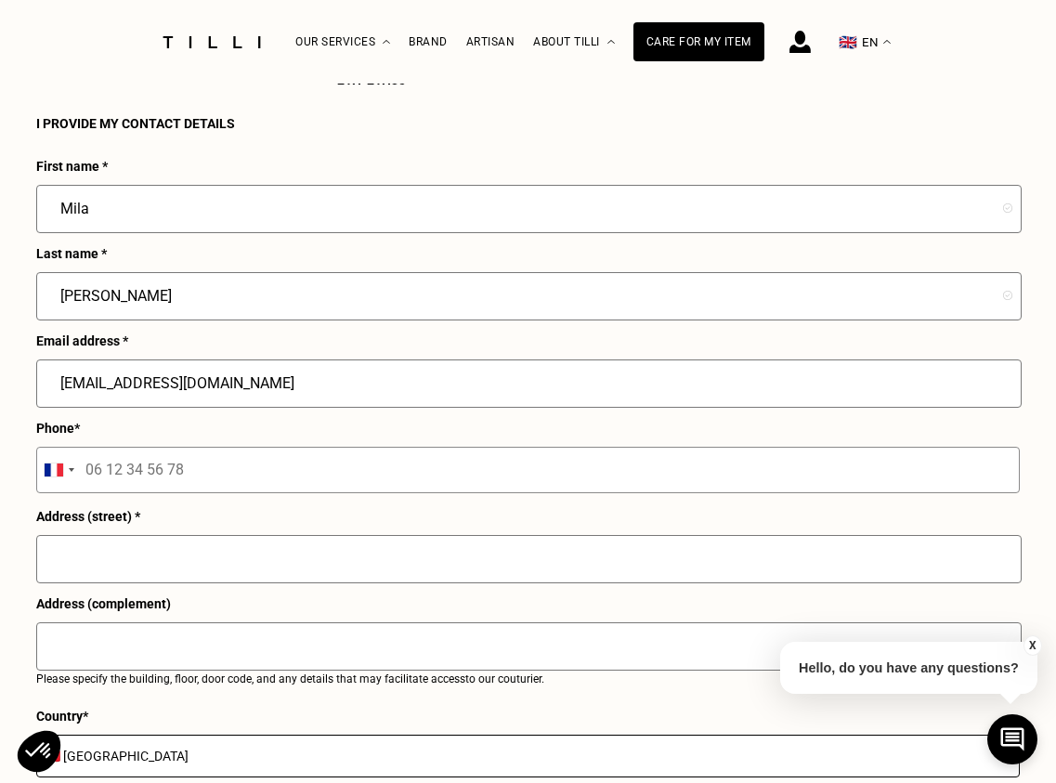
click at [196, 477] on input "tel" at bounding box center [528, 470] width 984 height 46
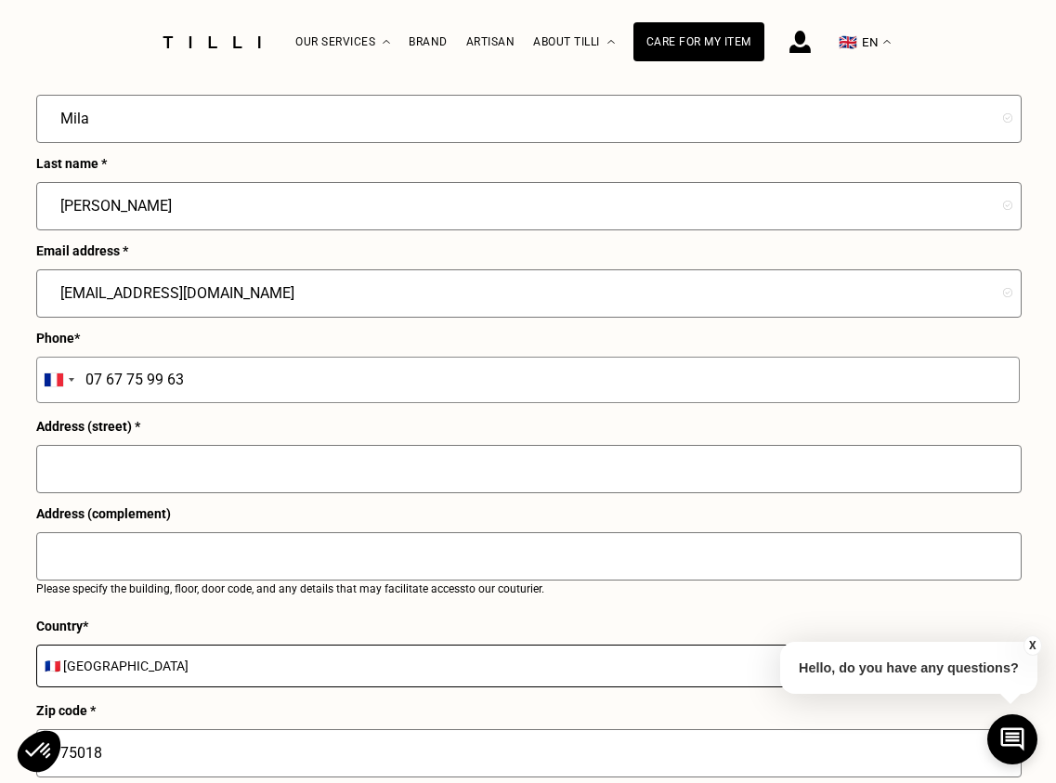
scroll to position [2193, 0]
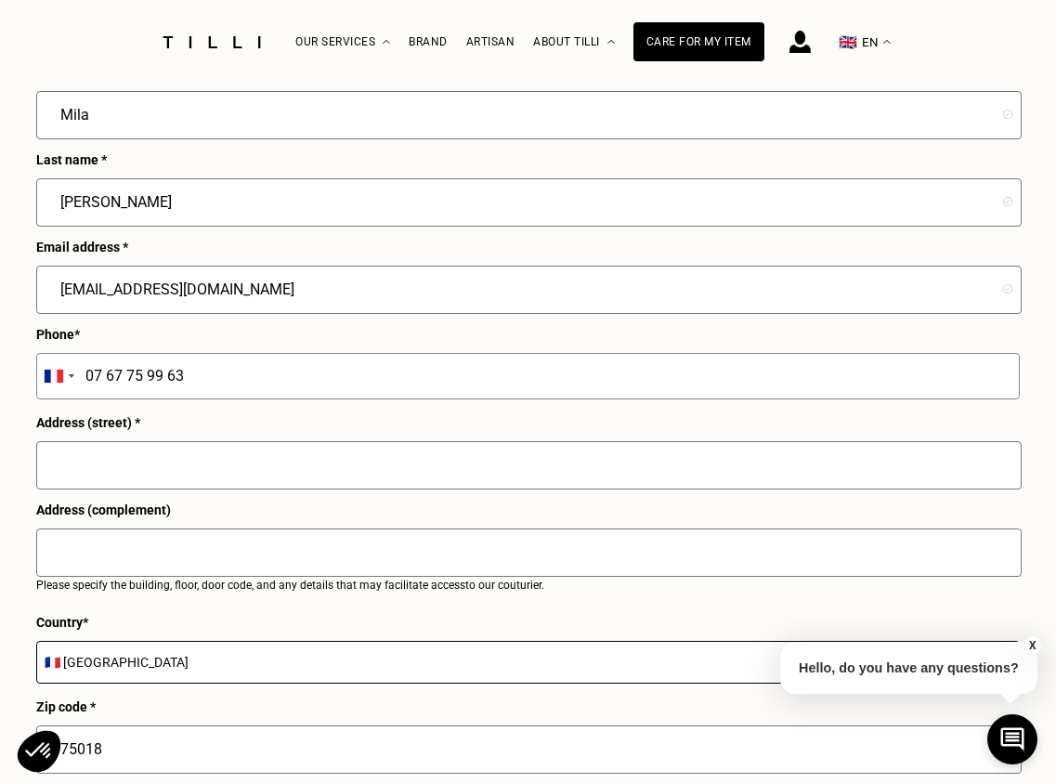
type input "07 67 75 99 63"
click at [181, 477] on input "text" at bounding box center [529, 465] width 986 height 48
type input "[STREET_ADDRESS]"
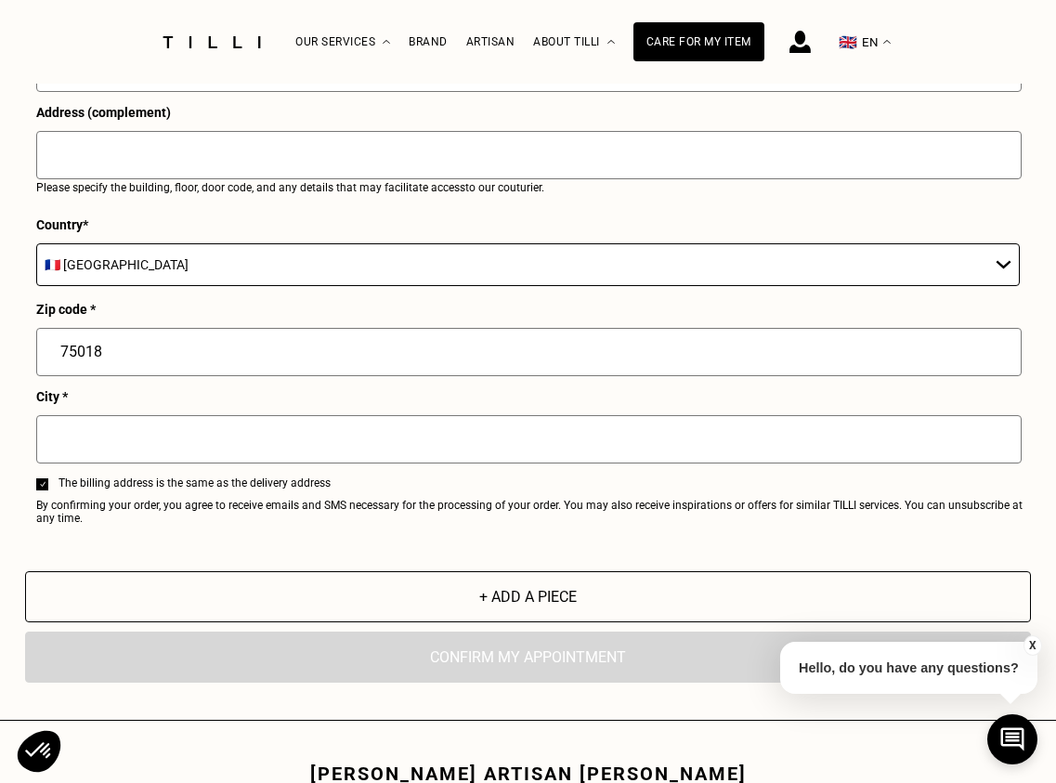
scroll to position [2599, 0]
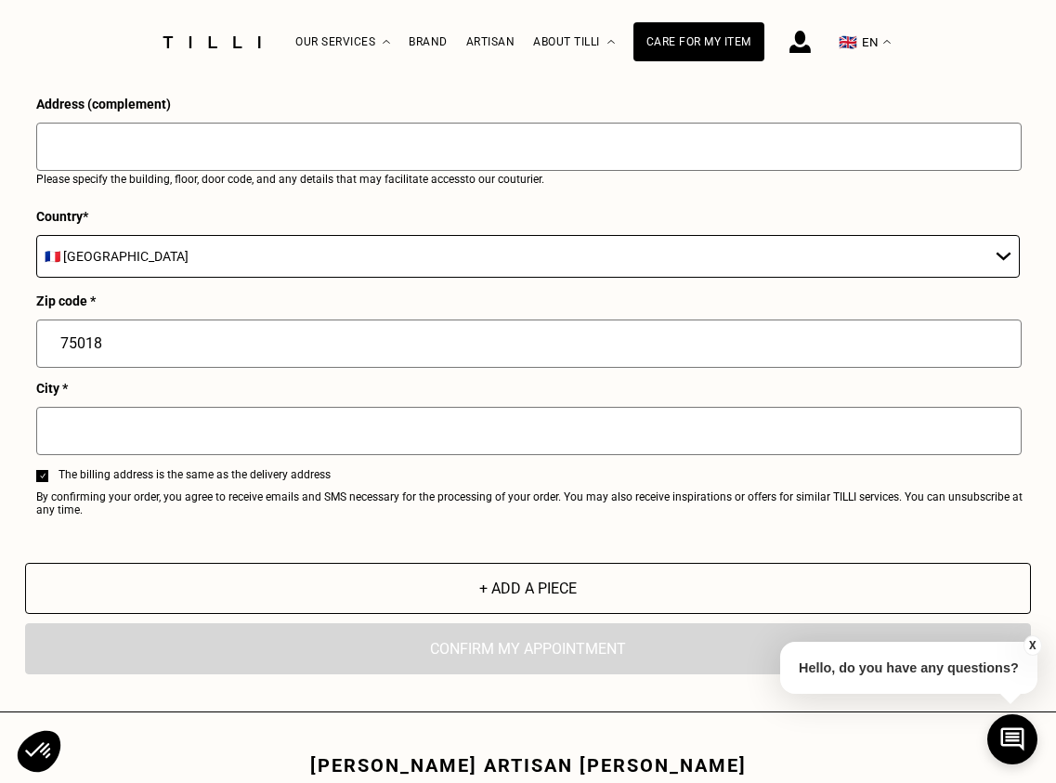
click at [243, 442] on input "text" at bounding box center [529, 431] width 986 height 48
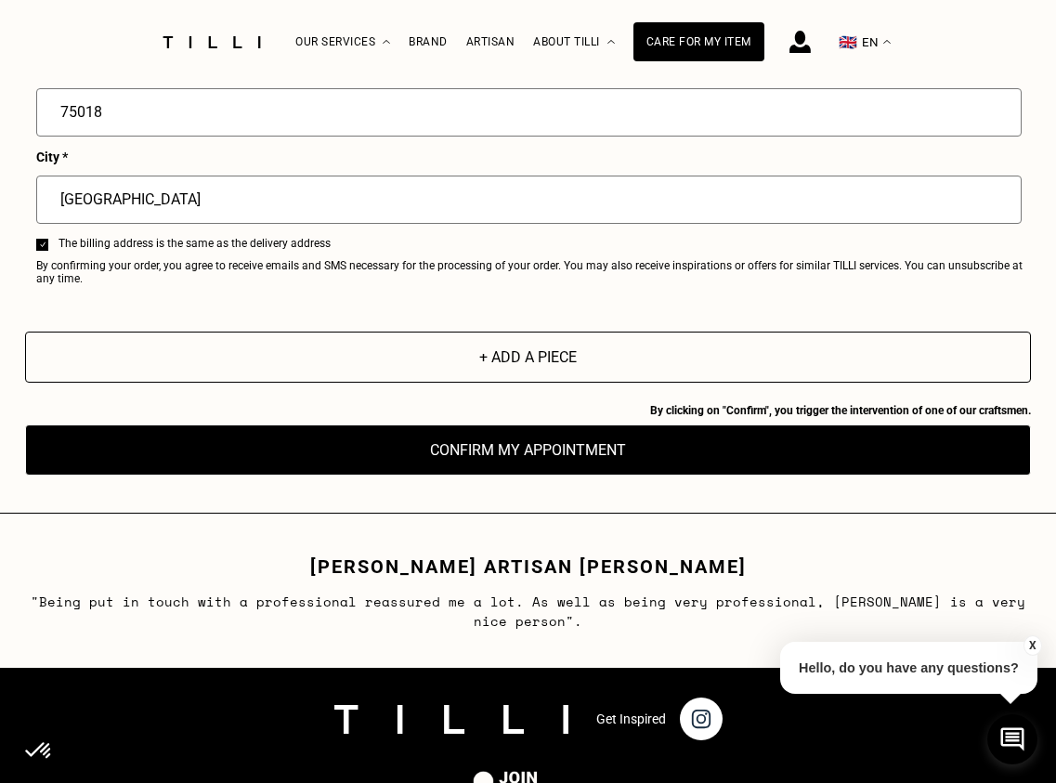
scroll to position [2836, 0]
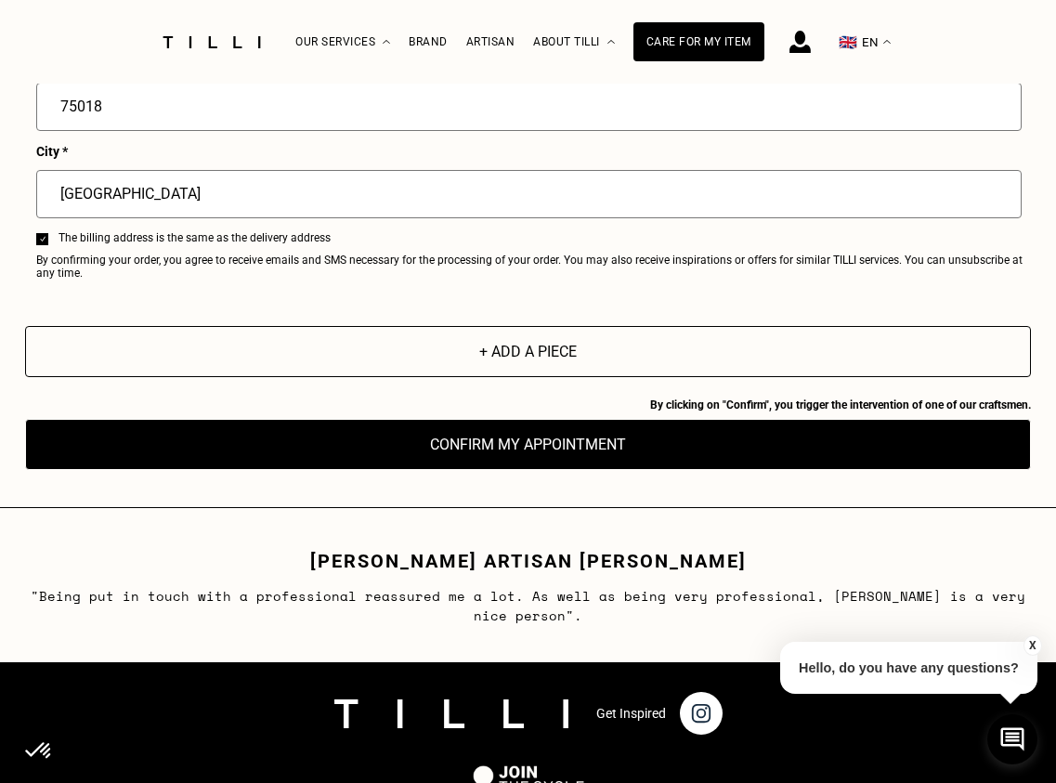
type input "[GEOGRAPHIC_DATA]"
click at [594, 462] on button "Confirm my appointment" at bounding box center [528, 444] width 1006 height 51
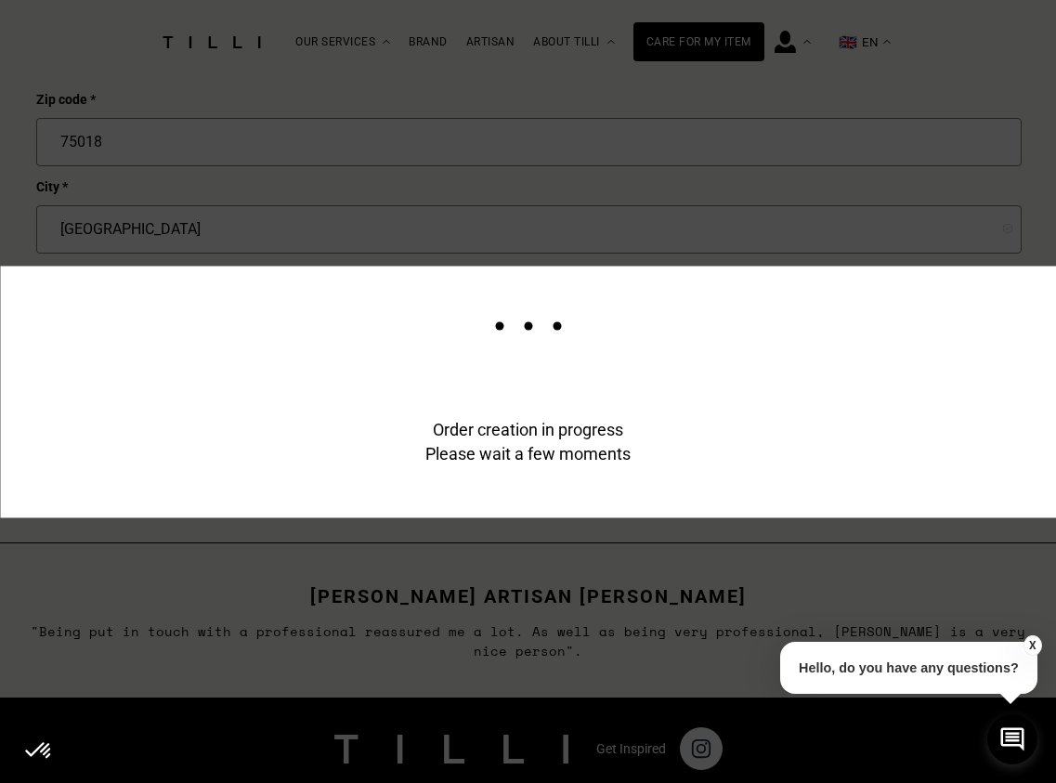
scroll to position [2871, 0]
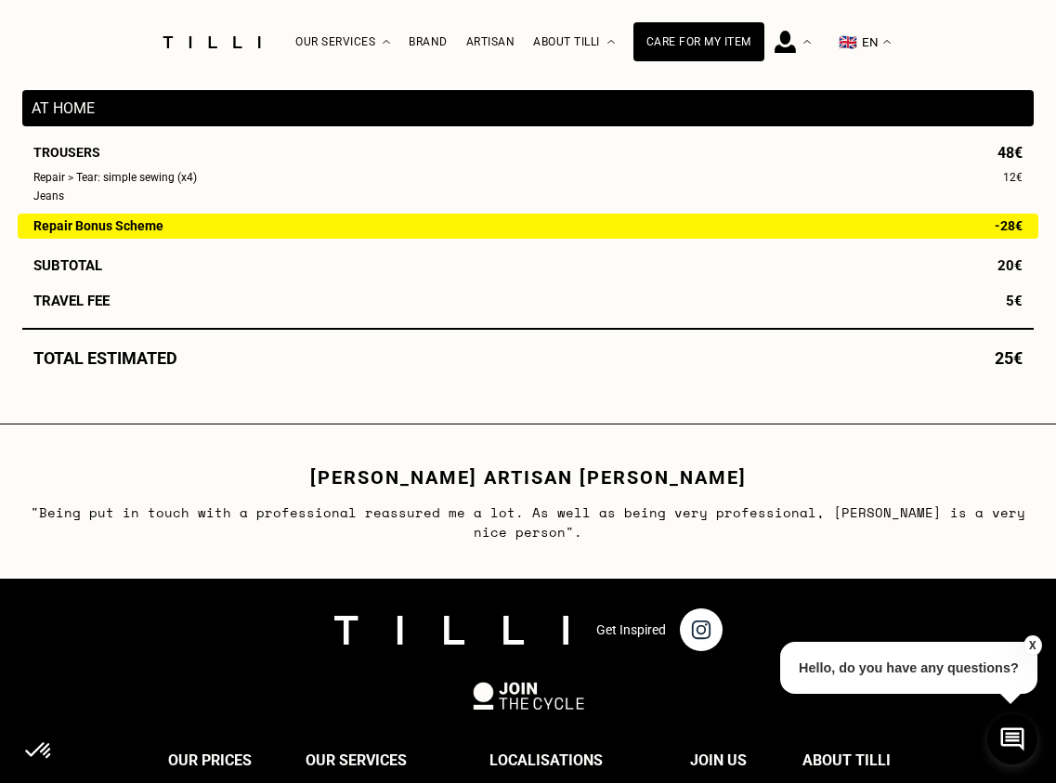
scroll to position [925, 0]
